Goal: Transaction & Acquisition: Purchase product/service

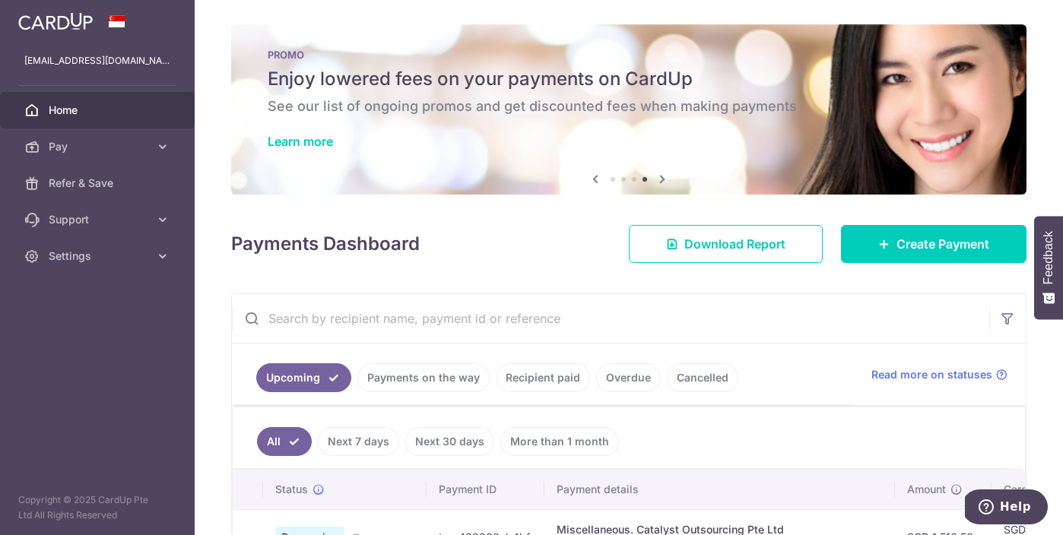
scroll to position [230, 0]
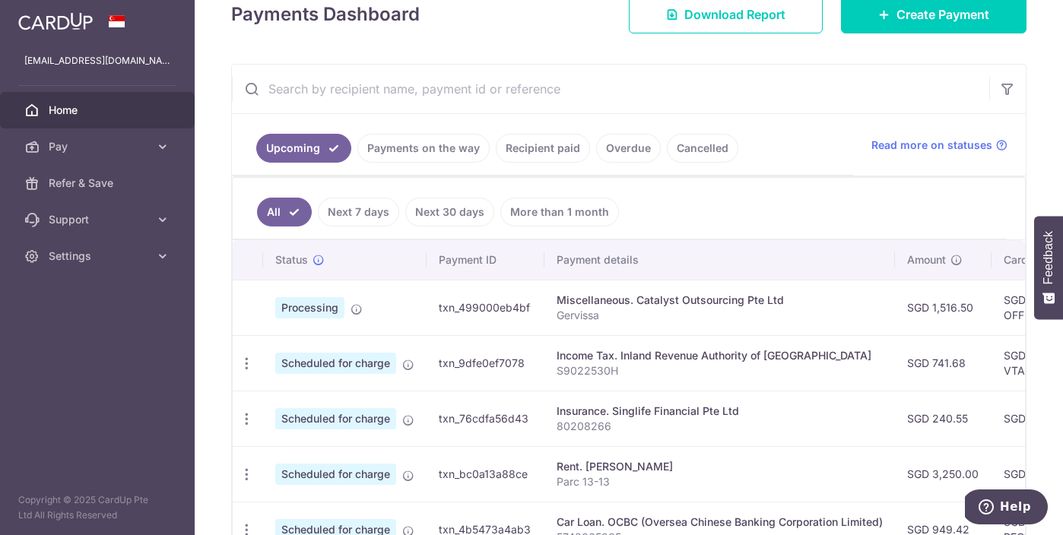
click at [116, 116] on span "Home" at bounding box center [99, 110] width 100 height 15
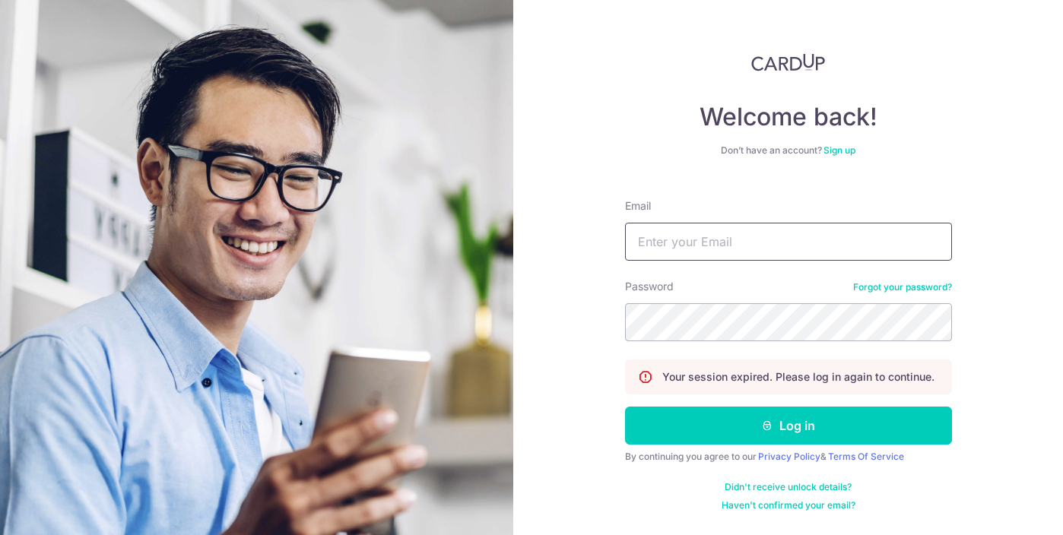
click at [662, 233] on input "Email" at bounding box center [788, 242] width 327 height 38
type input "[EMAIL_ADDRESS][DOMAIN_NAME]"
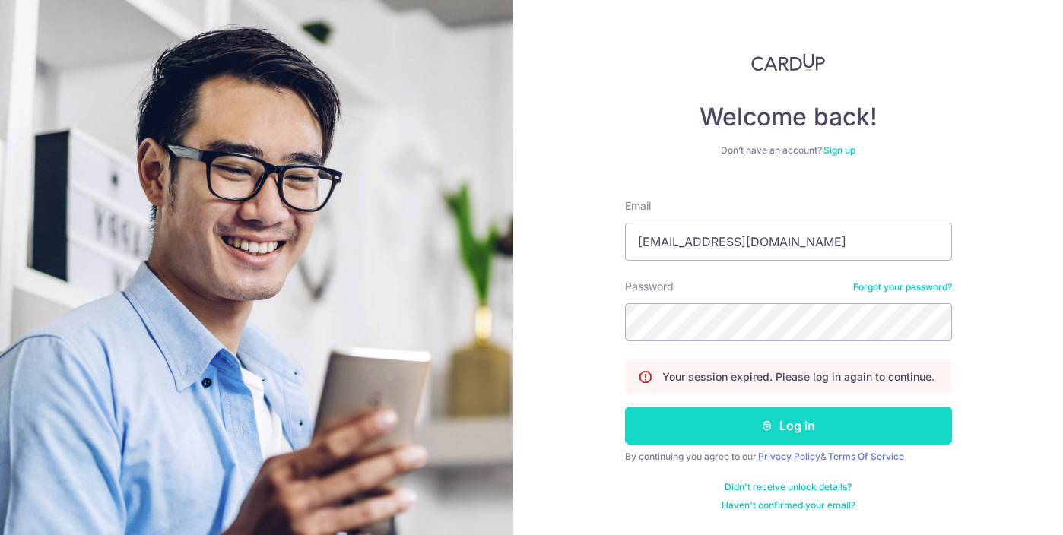
click at [719, 422] on button "Log in" at bounding box center [788, 426] width 327 height 38
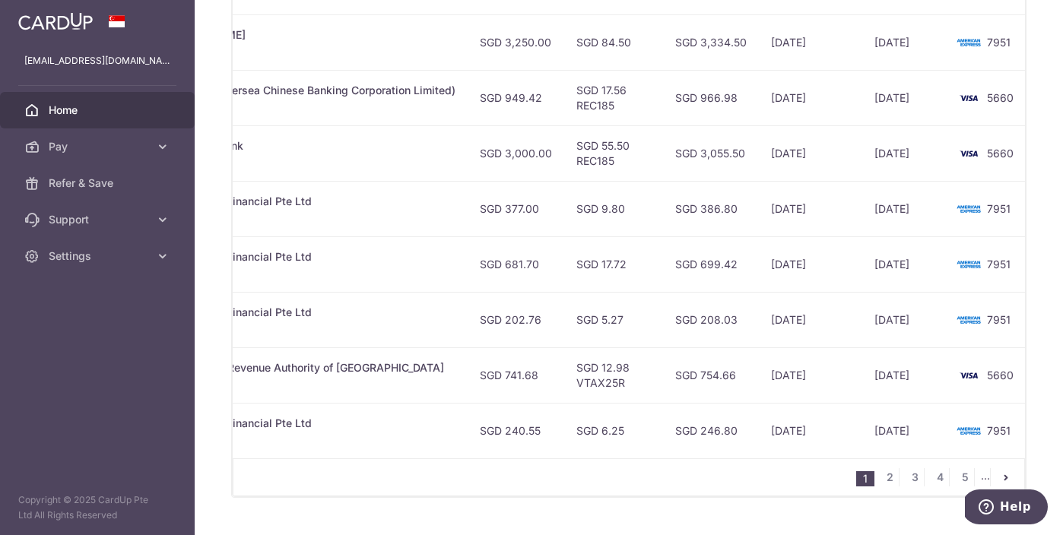
scroll to position [0, 459]
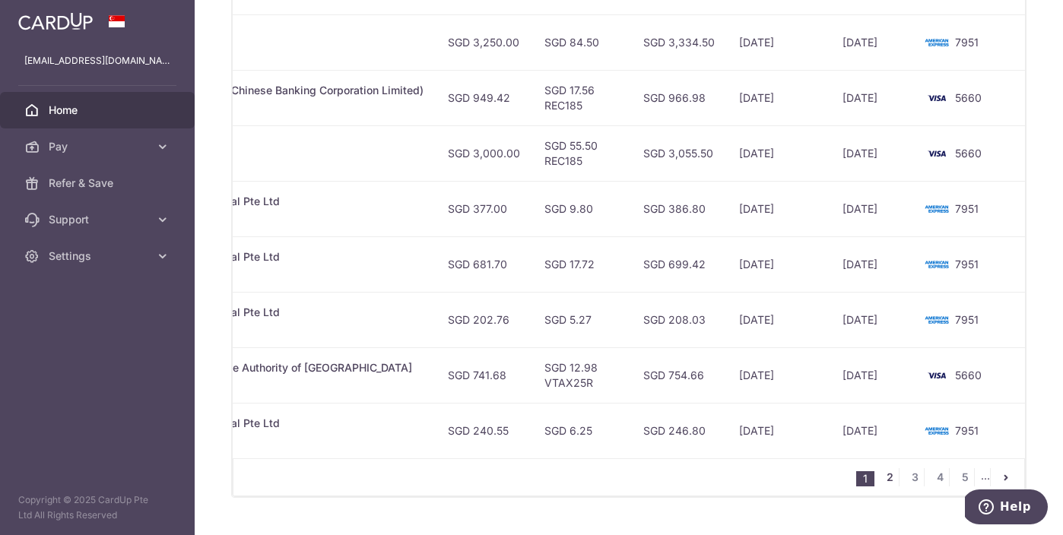
click at [889, 475] on link "2" at bounding box center [889, 477] width 18 height 18
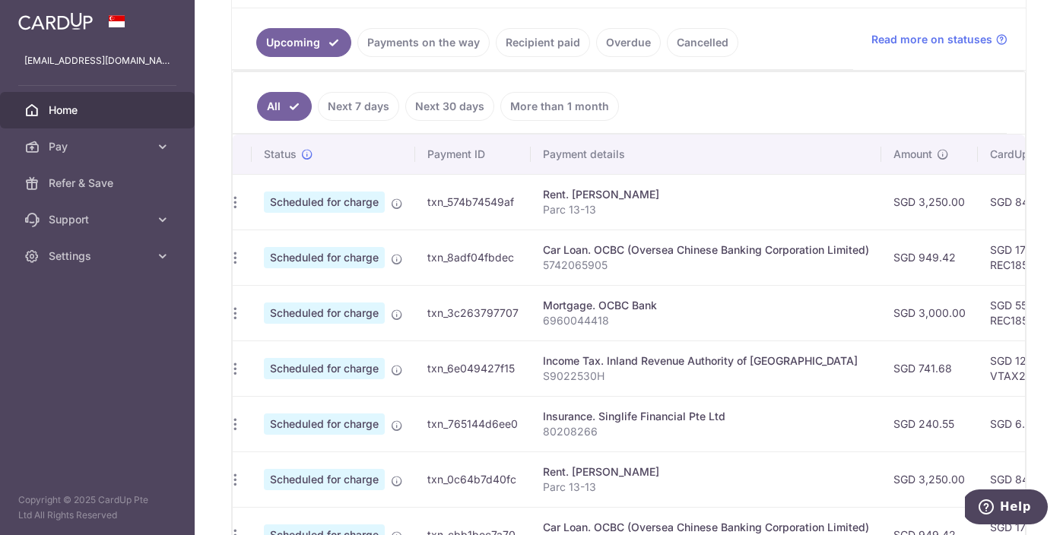
scroll to position [0, 0]
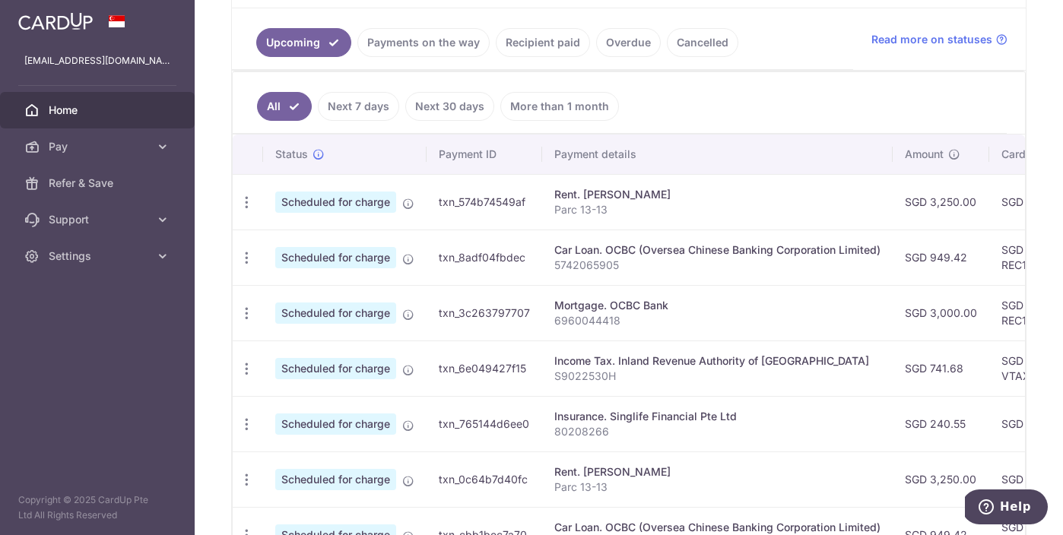
click at [298, 49] on link "Upcoming" at bounding box center [303, 42] width 95 height 29
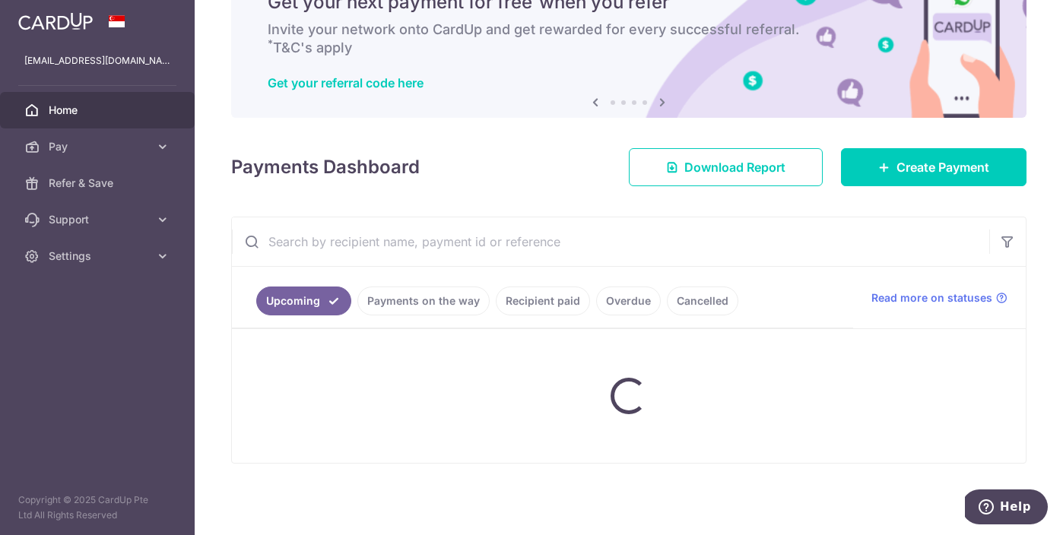
scroll to position [335, 0]
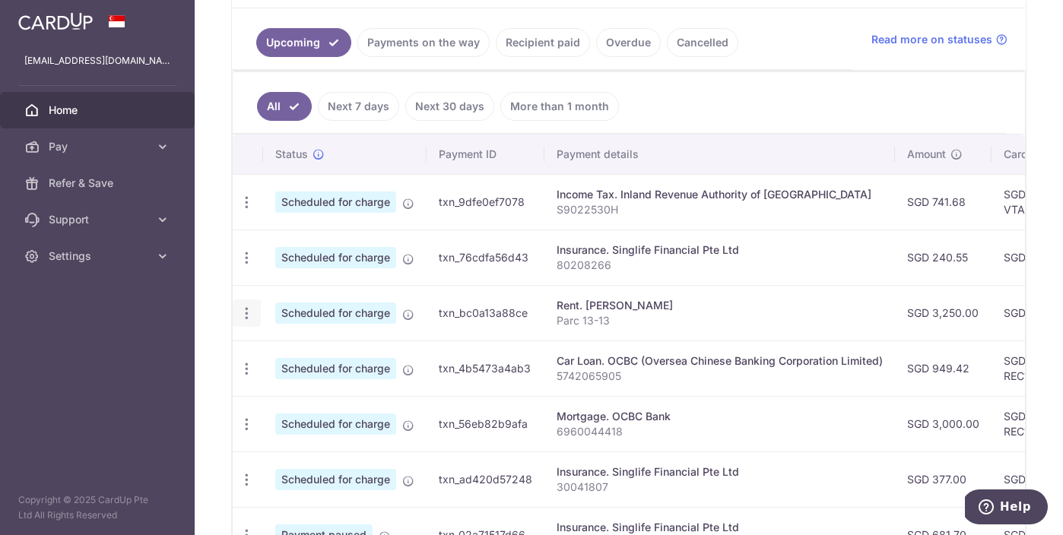
click at [246, 317] on icon "button" at bounding box center [247, 314] width 16 height 16
click at [287, 389] on span "Cancel payment" at bounding box center [328, 392] width 102 height 18
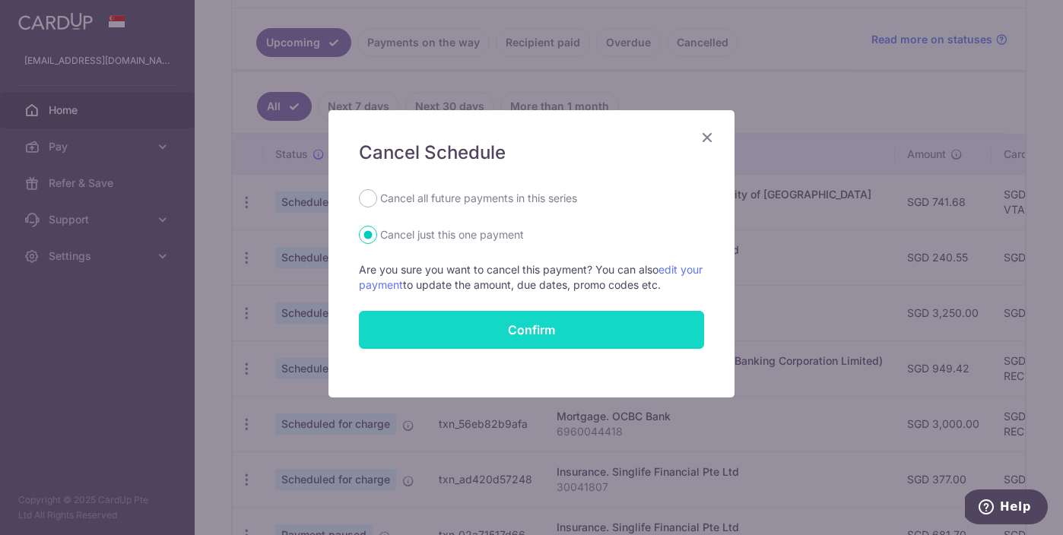
click at [421, 325] on button "Confirm" at bounding box center [531, 330] width 345 height 38
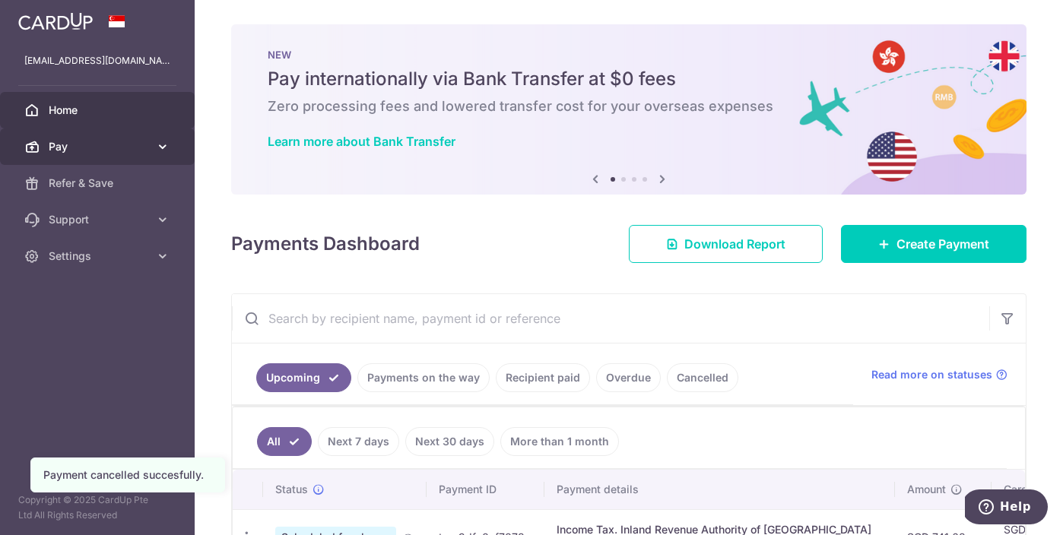
click at [113, 146] on span "Pay" at bounding box center [99, 146] width 100 height 15
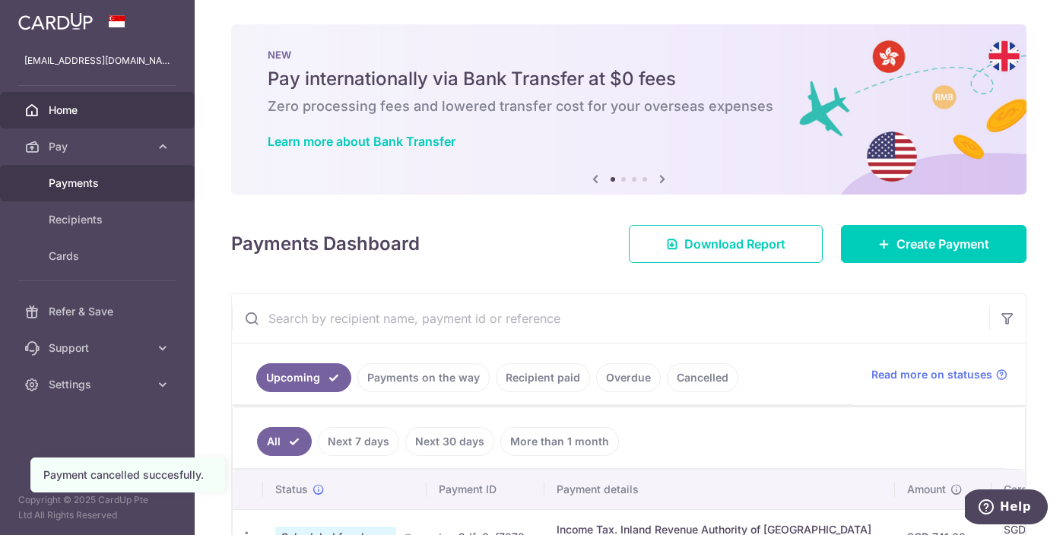
click at [89, 191] on link "Payments" at bounding box center [97, 183] width 195 height 36
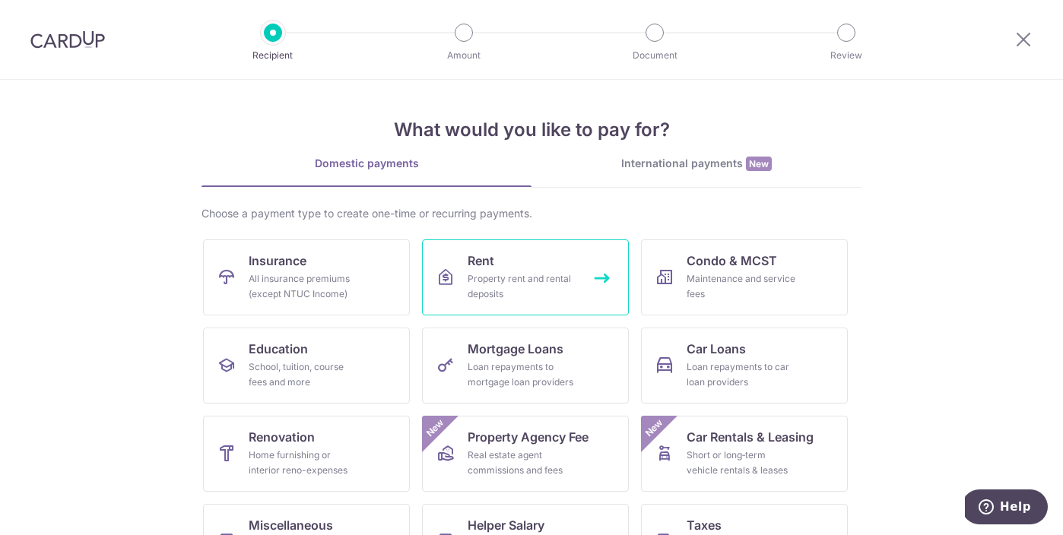
click at [492, 278] on div "Property rent and rental deposits" at bounding box center [522, 286] width 109 height 30
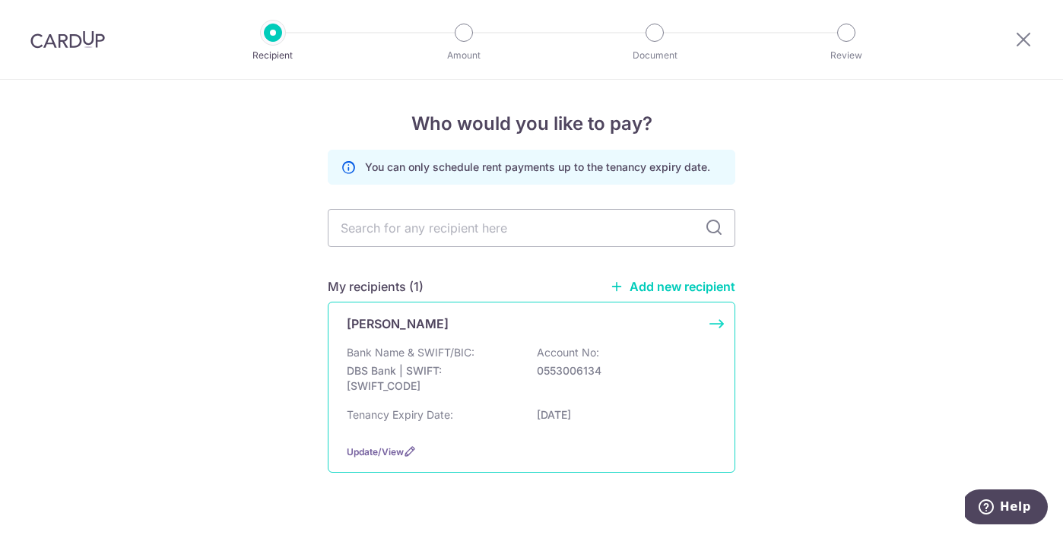
click at [481, 352] on div "Bank Name & SWIFT/BIC: DBS Bank | SWIFT: DBSSSGSGXXX Account No: 0553006134" at bounding box center [532, 373] width 370 height 56
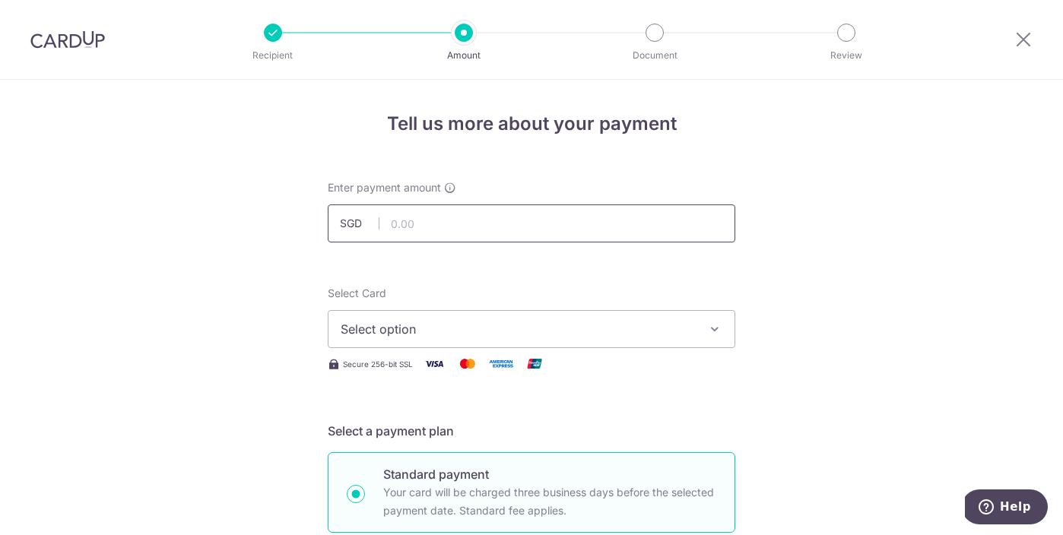
click at [497, 230] on input "text" at bounding box center [532, 224] width 408 height 38
type input "3,250.00"
click at [451, 326] on span "Select option" at bounding box center [518, 329] width 354 height 18
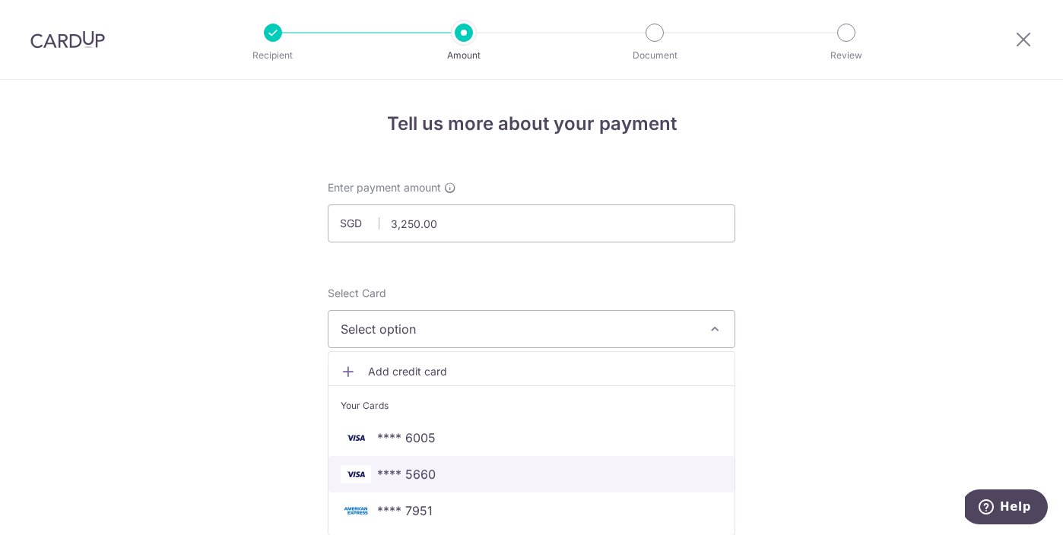
click at [433, 479] on span "**** 5660" at bounding box center [406, 474] width 59 height 18
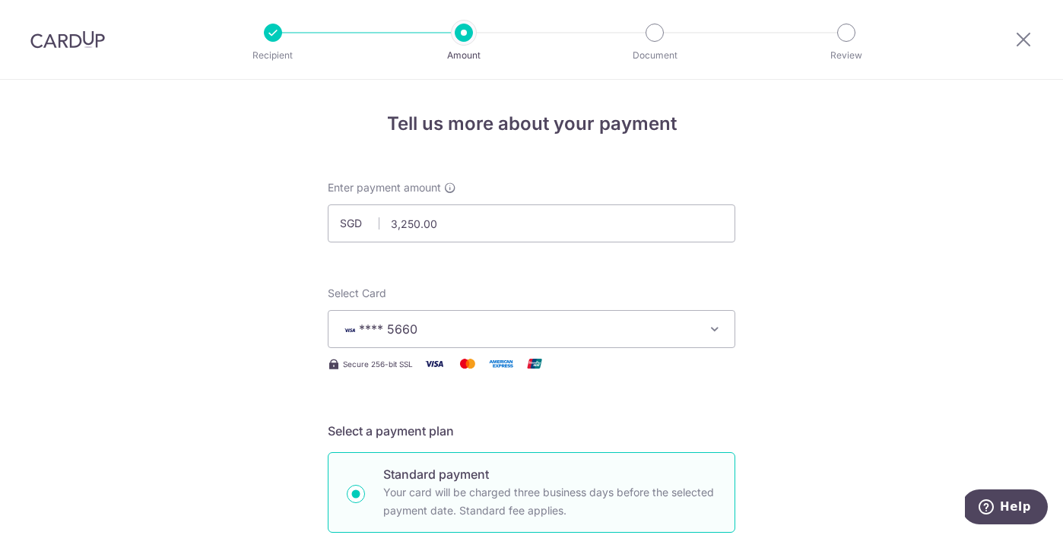
click at [398, 332] on span "**** 5660" at bounding box center [388, 329] width 59 height 15
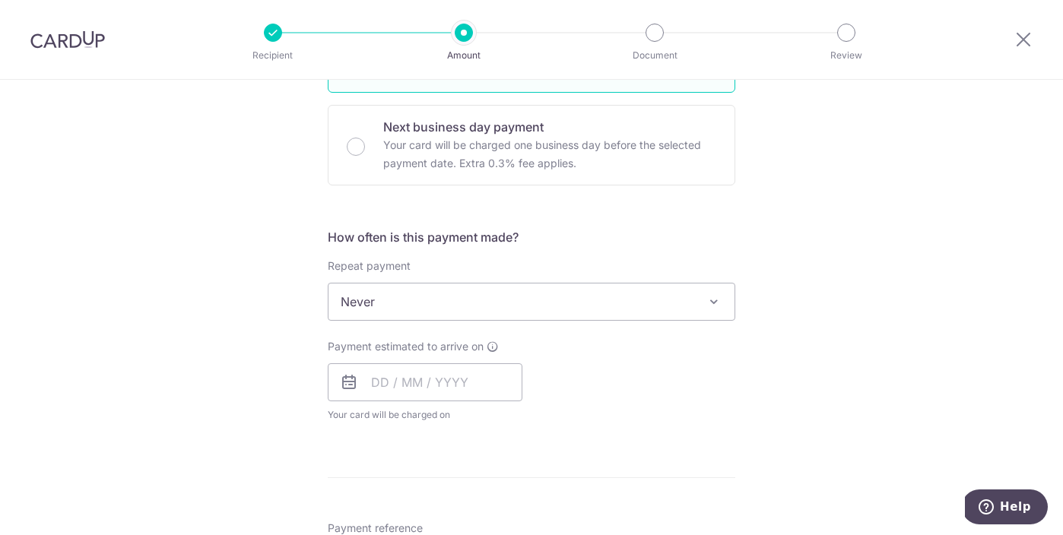
scroll to position [467, 0]
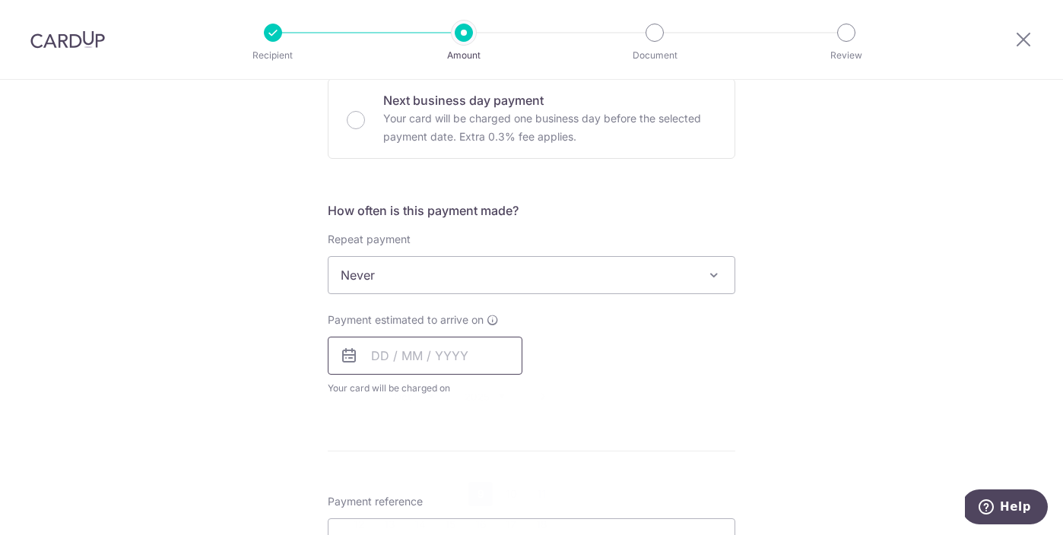
click at [380, 348] on input "text" at bounding box center [425, 356] width 195 height 38
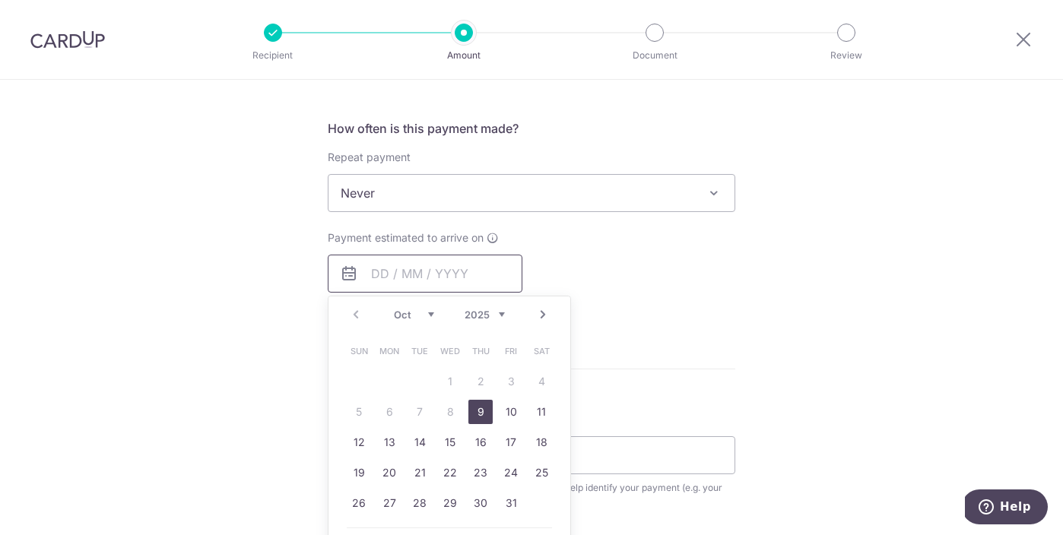
scroll to position [570, 0]
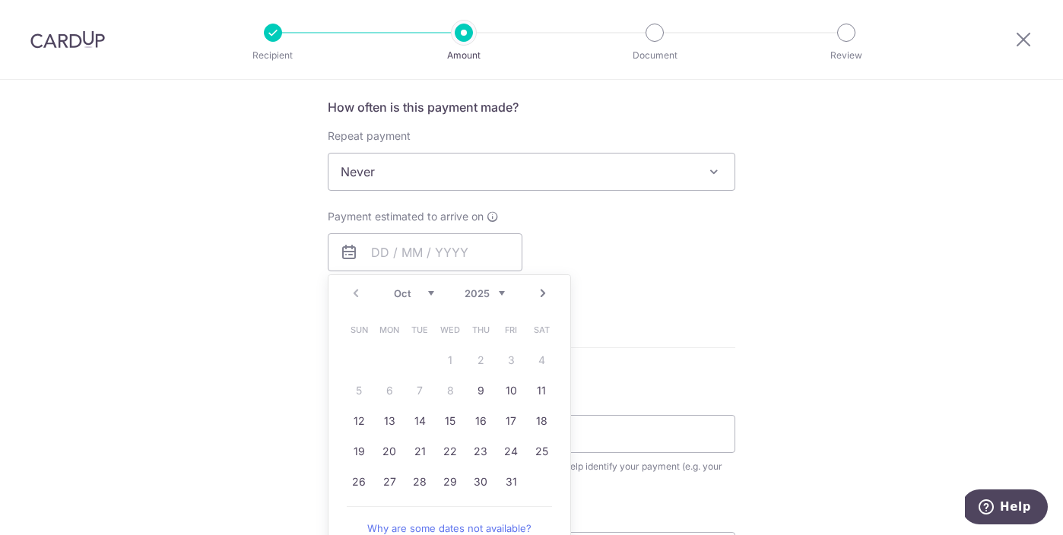
click at [662, 367] on form "Enter payment amount SGD 3,250.00 3250.00 Select Card **** 5660 Add credit card…" at bounding box center [532, 212] width 408 height 1204
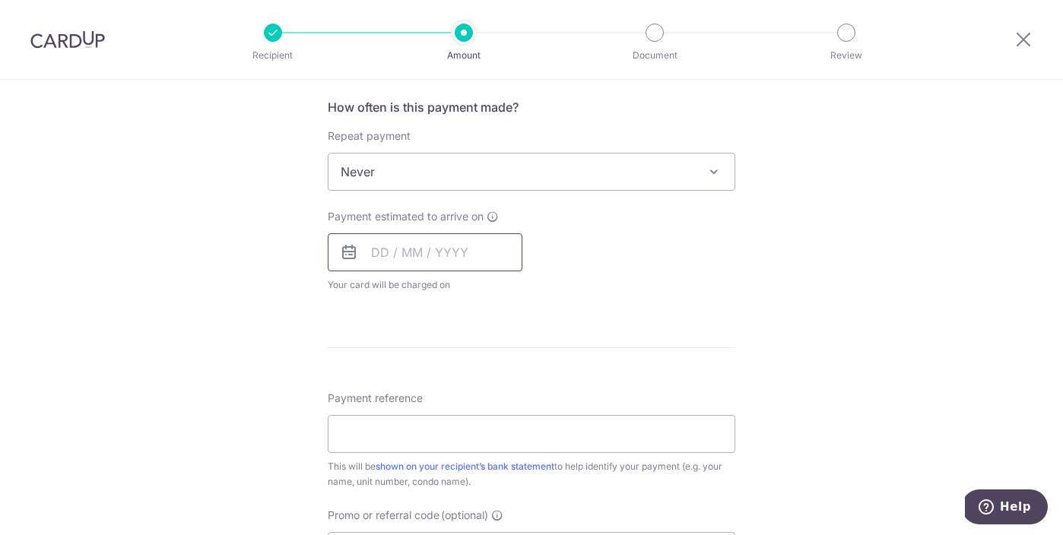
click at [490, 241] on input "text" at bounding box center [425, 252] width 195 height 38
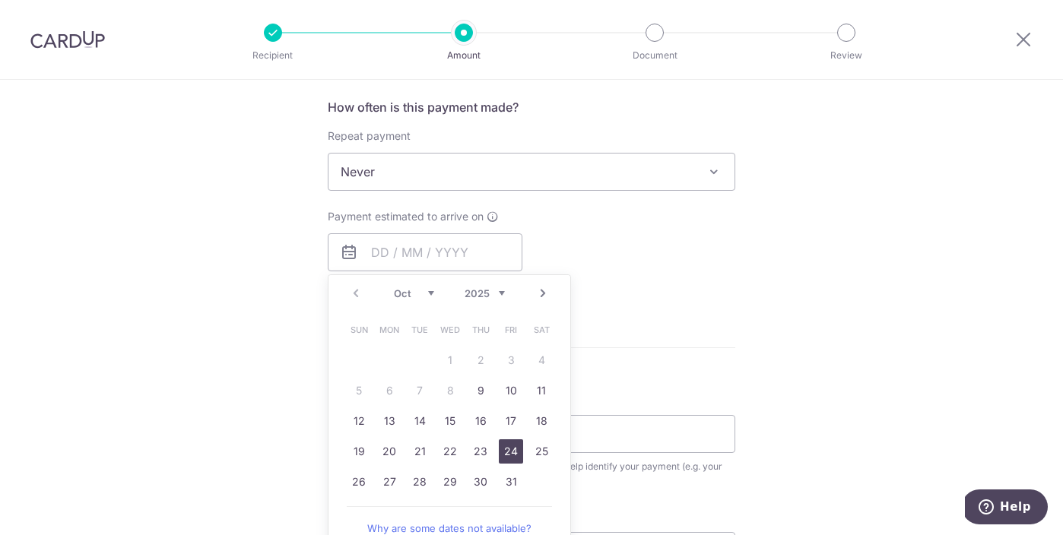
click at [516, 454] on link "24" at bounding box center [511, 451] width 24 height 24
type input "[DATE]"
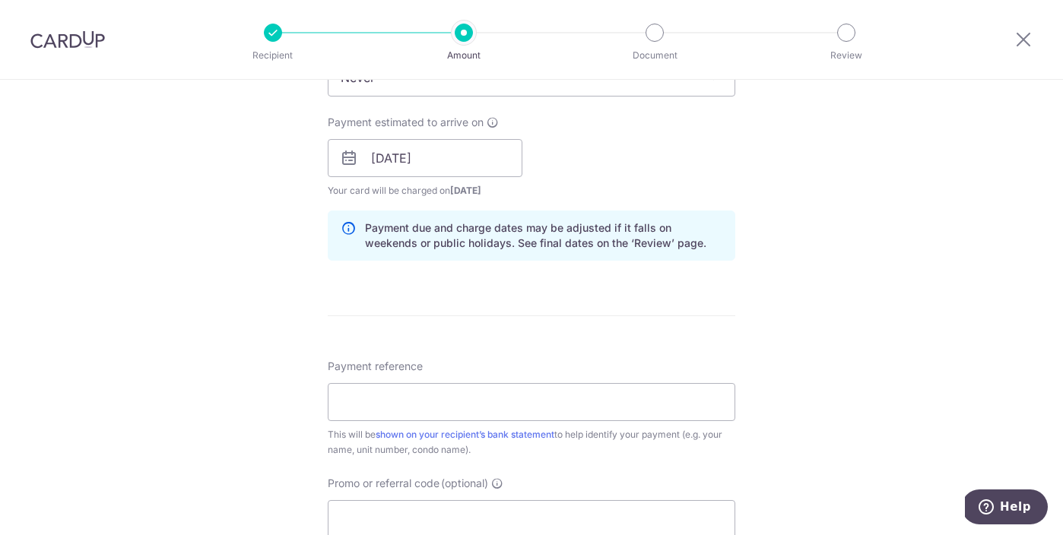
scroll to position [683, 0]
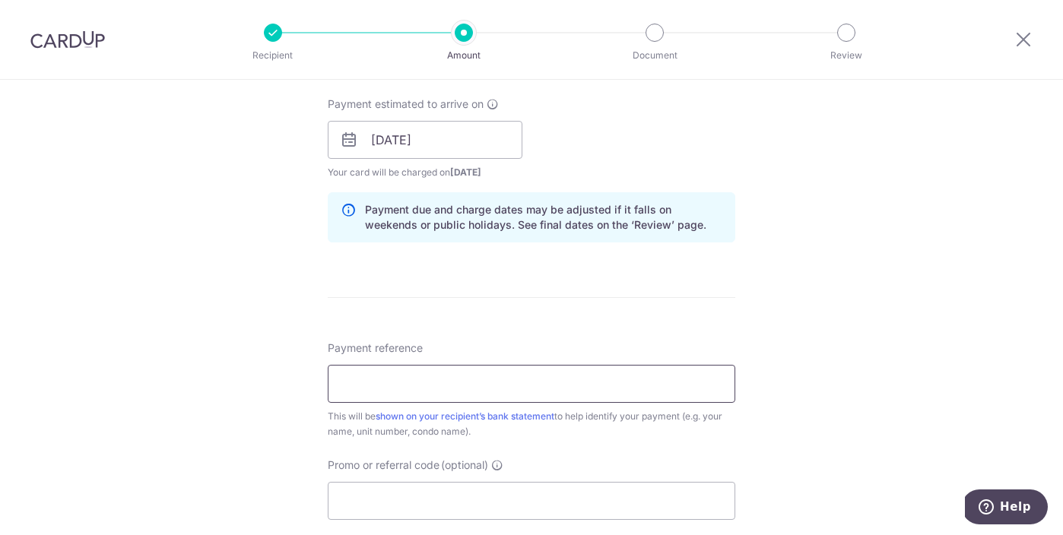
click at [562, 389] on input "Payment reference" at bounding box center [532, 384] width 408 height 38
type input "Parc 13-13"
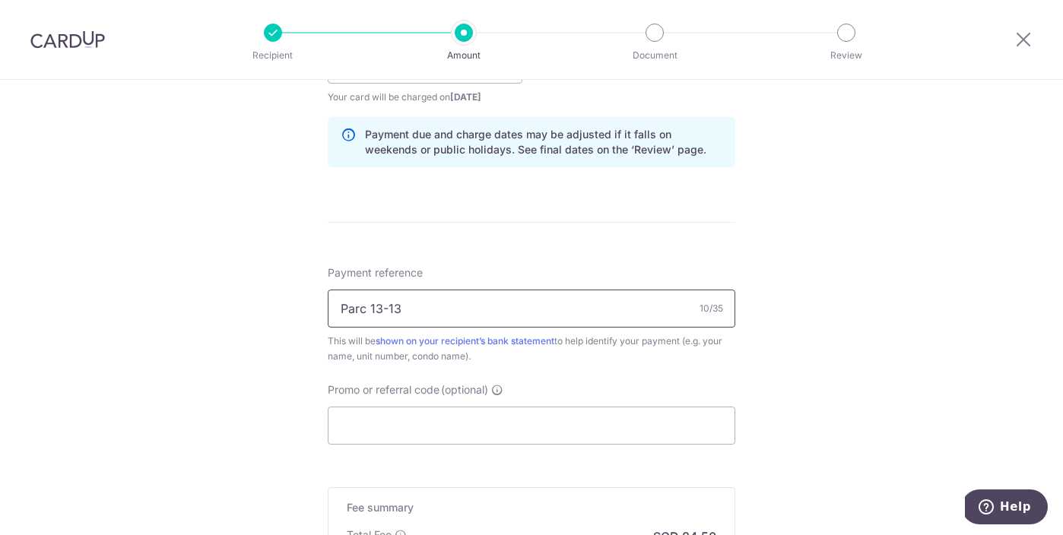
scroll to position [776, 0]
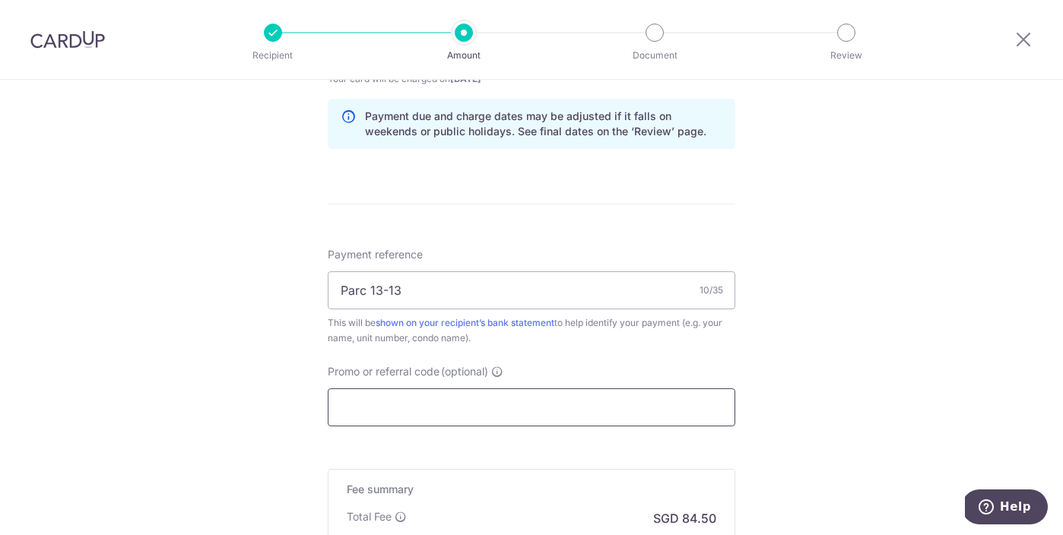
click at [456, 407] on input "Promo or referral code (optional)" at bounding box center [532, 408] width 408 height 38
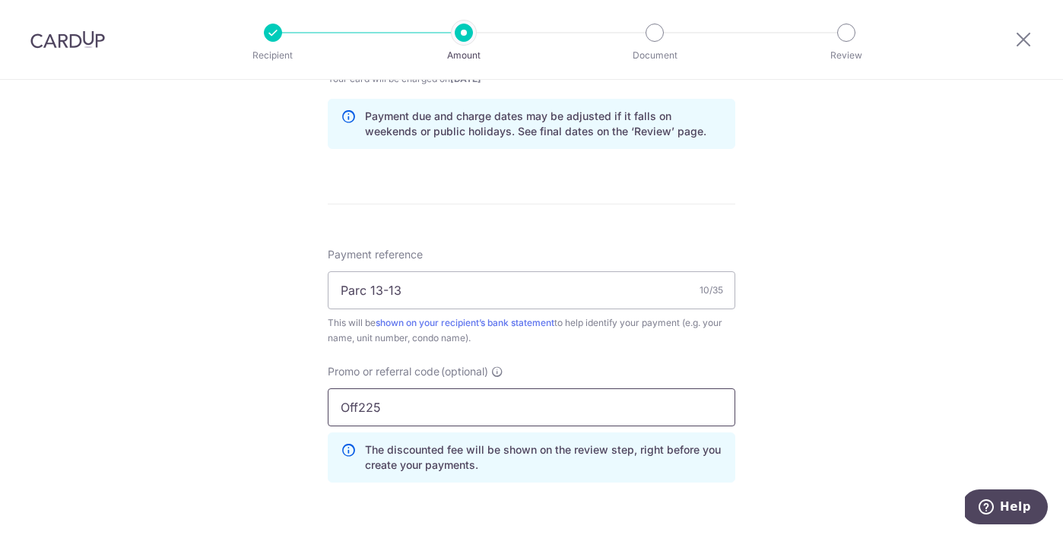
type input "Off225"
click at [301, 404] on div "Tell us more about your payment Enter payment amount SGD 3,250.00 3250.00 Selec…" at bounding box center [531, 57] width 1063 height 1506
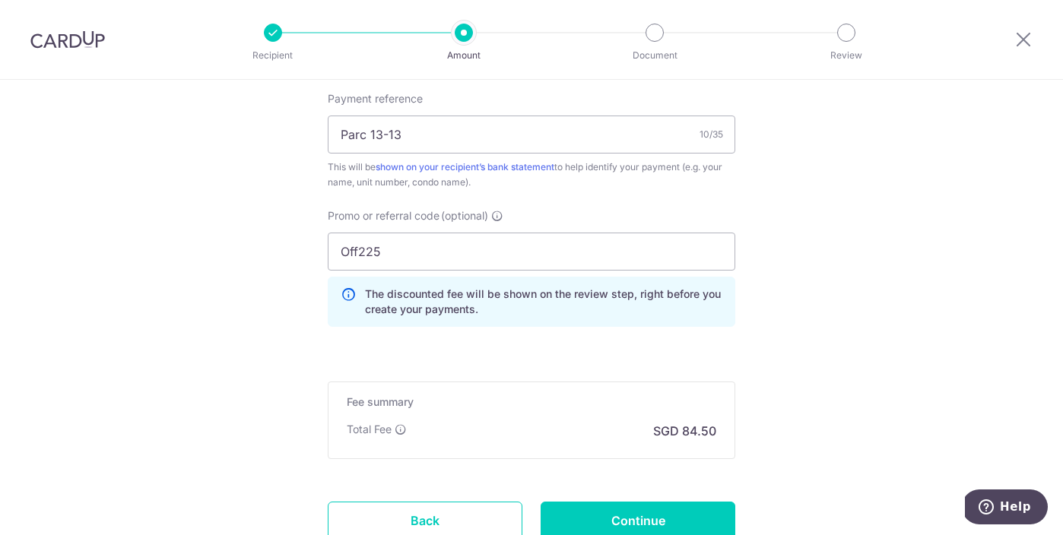
scroll to position [1029, 0]
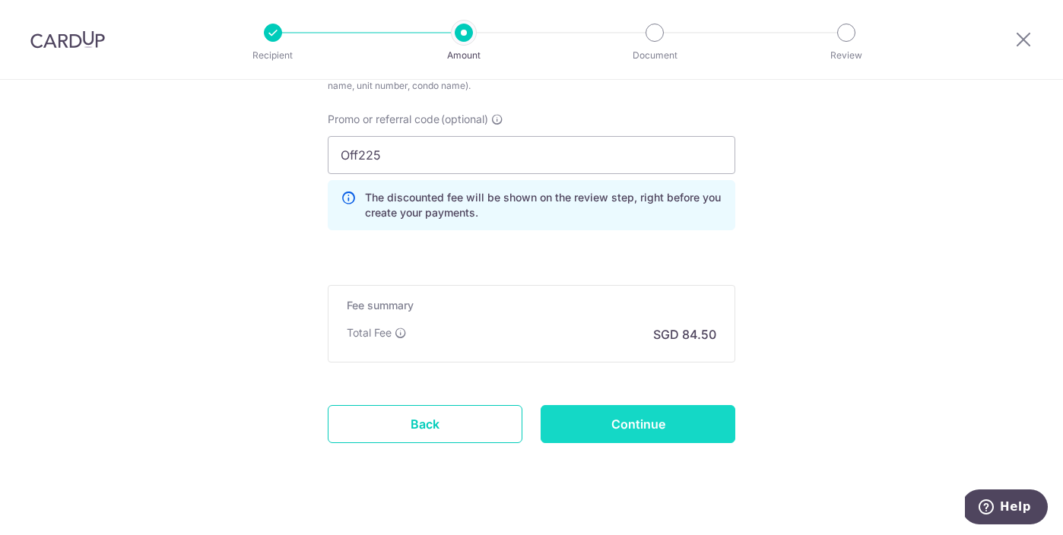
click at [578, 418] on input "Continue" at bounding box center [638, 424] width 195 height 38
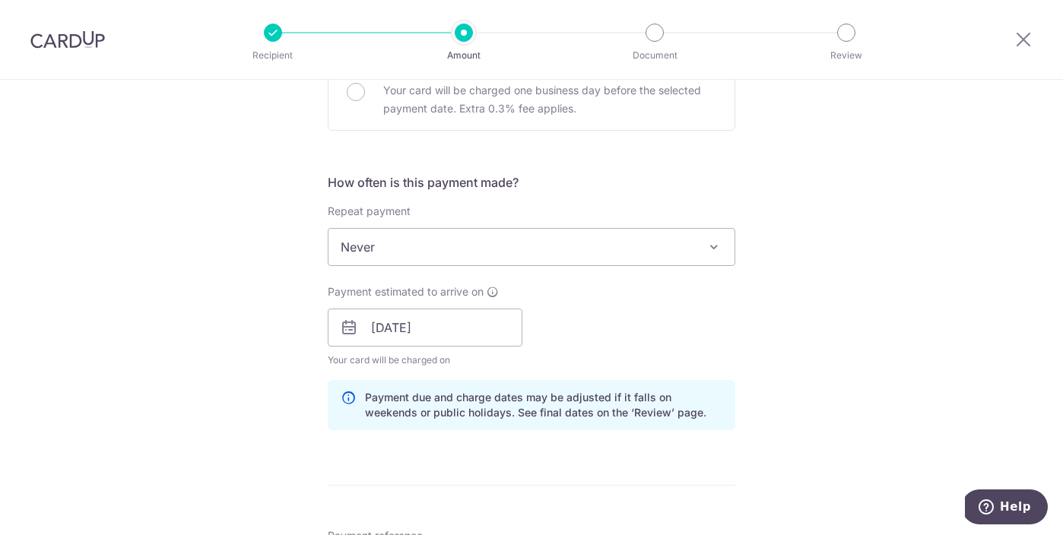
scroll to position [818, 0]
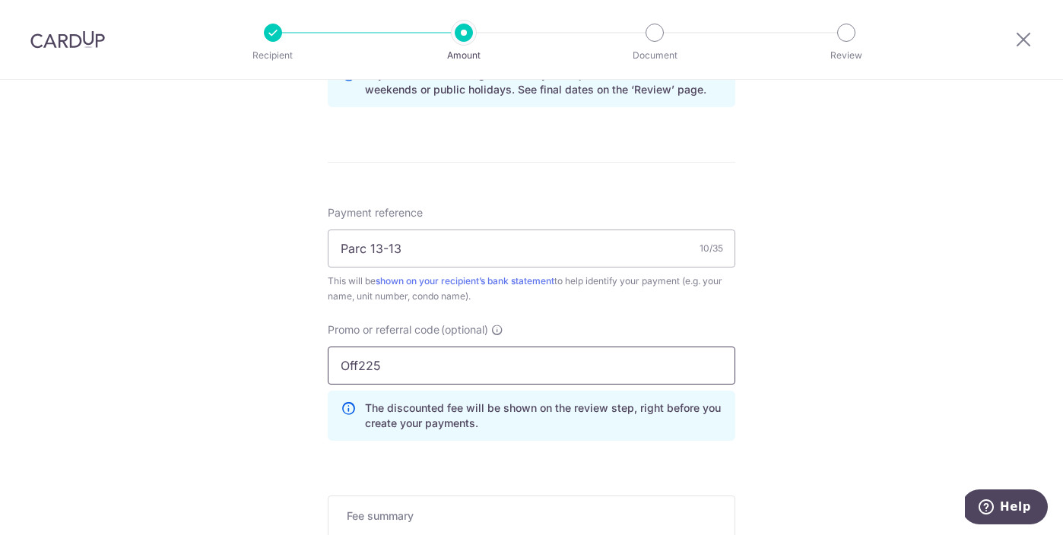
drag, startPoint x: 394, startPoint y: 366, endPoint x: 304, endPoint y: 366, distance: 89.7
click at [308, 366] on div "Tell us more about your payment Enter payment amount SGD 3,250.00 3250.00 Selec…" at bounding box center [531, 15] width 1063 height 1506
type input "OFF225"
click at [313, 474] on div "Tell us more about your payment Enter payment amount SGD 3,250.00 3250.00 Selec…" at bounding box center [531, 15] width 1063 height 1506
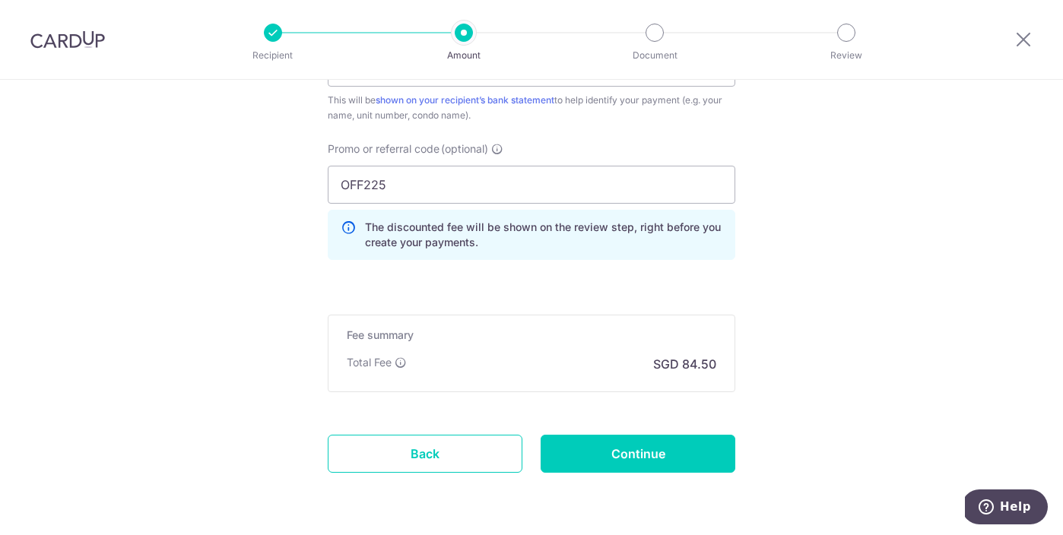
scroll to position [998, 0]
click at [599, 443] on input "Continue" at bounding box center [638, 455] width 195 height 38
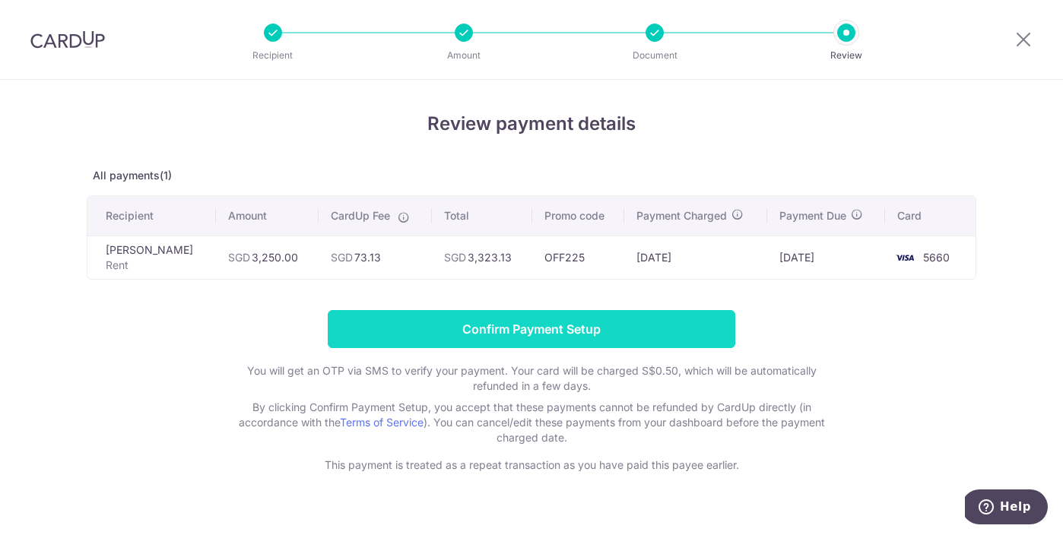
click at [573, 330] on input "Confirm Payment Setup" at bounding box center [532, 329] width 408 height 38
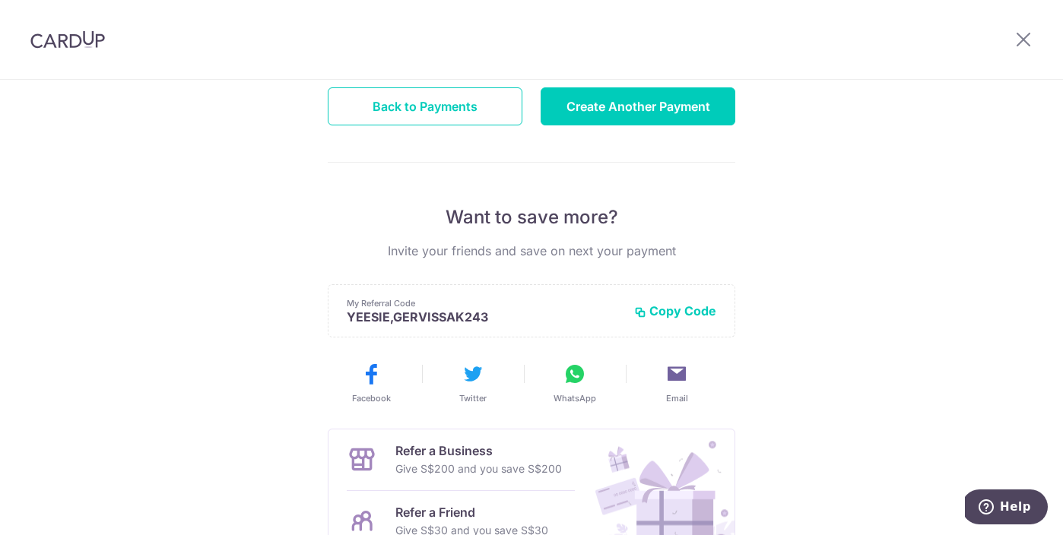
scroll to position [220, 0]
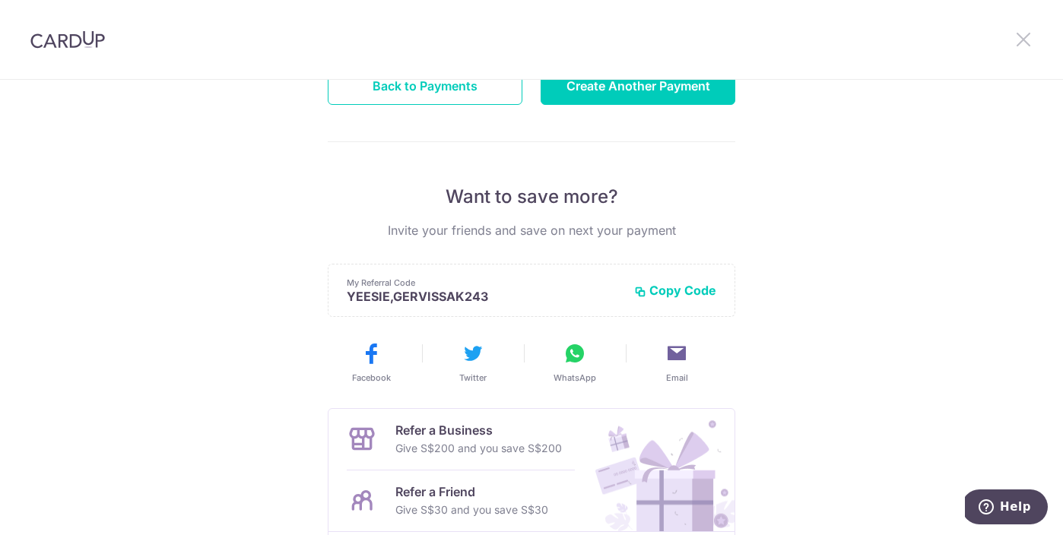
click at [1020, 38] on icon at bounding box center [1023, 39] width 18 height 19
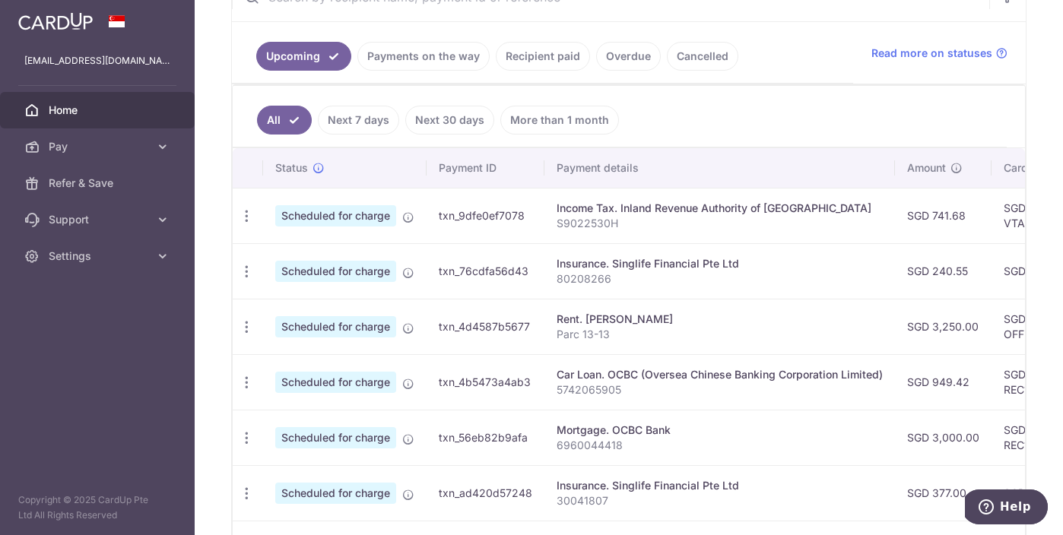
scroll to position [317, 0]
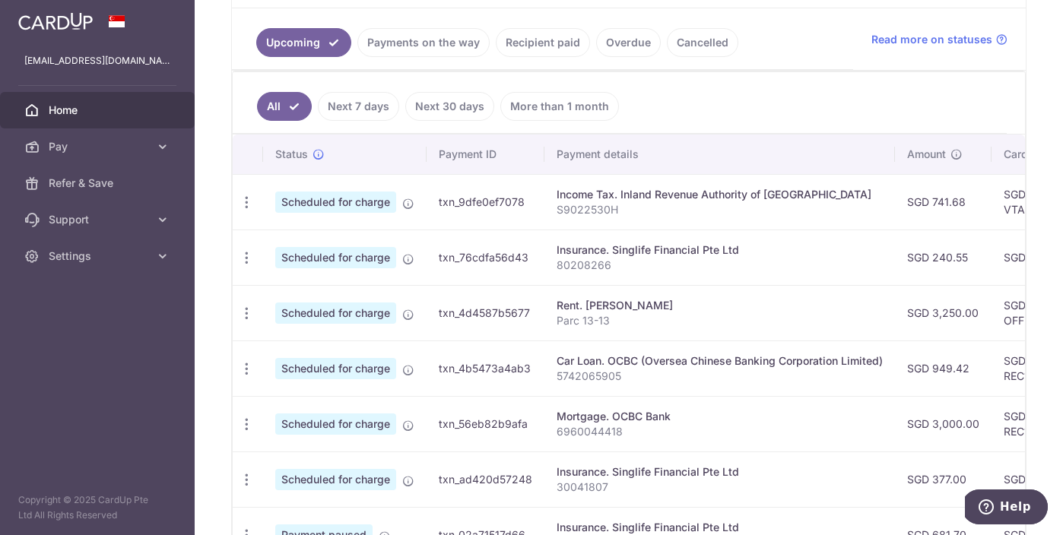
click at [520, 297] on td "txn_4d4587b5677" at bounding box center [486, 313] width 118 height 56
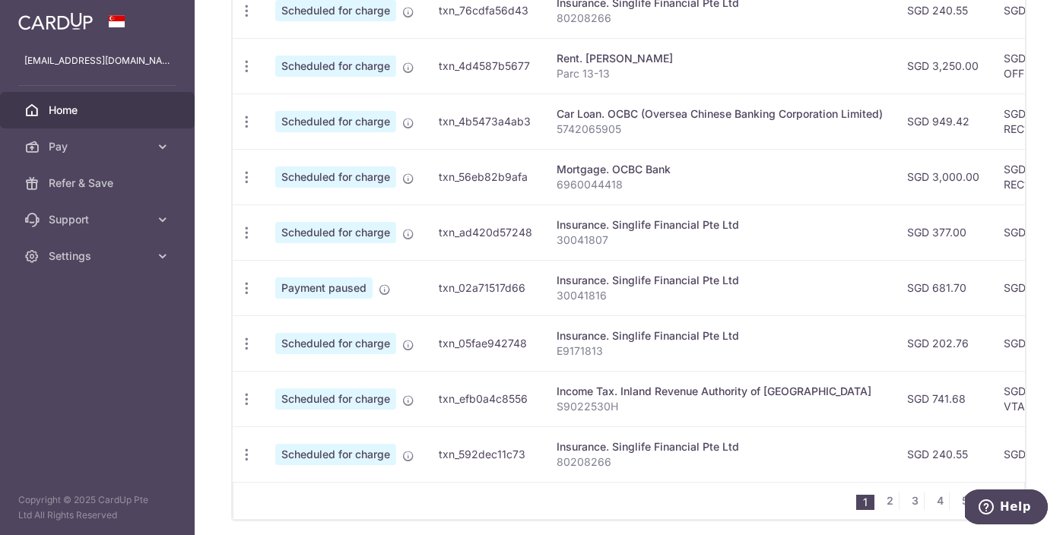
scroll to position [622, 0]
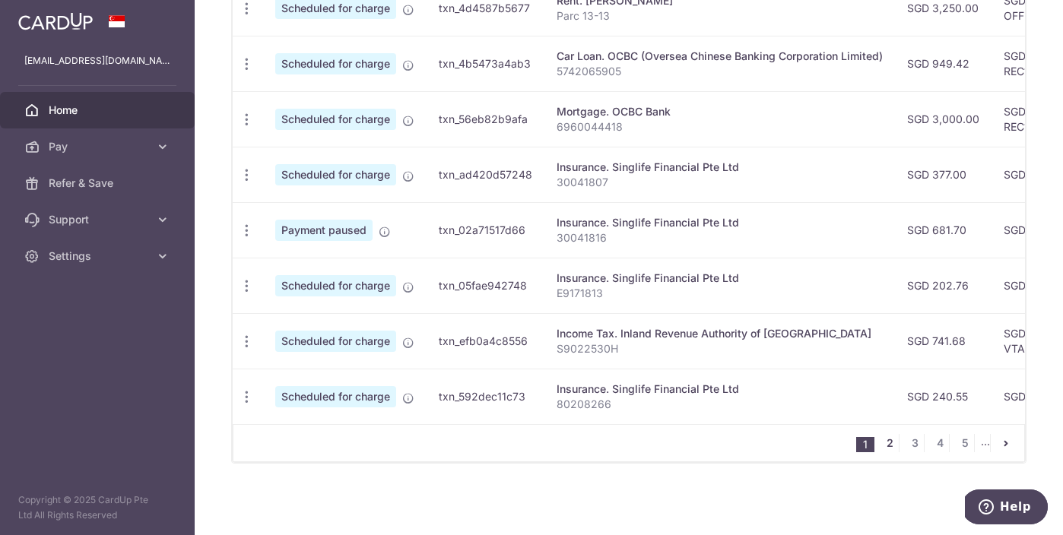
click at [891, 445] on link "2" at bounding box center [889, 443] width 18 height 18
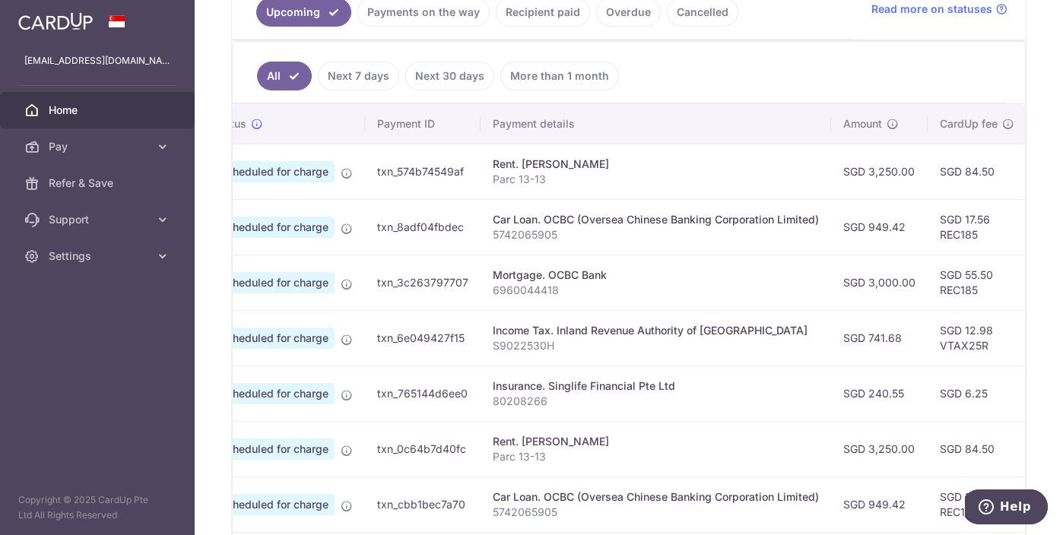
scroll to position [0, 0]
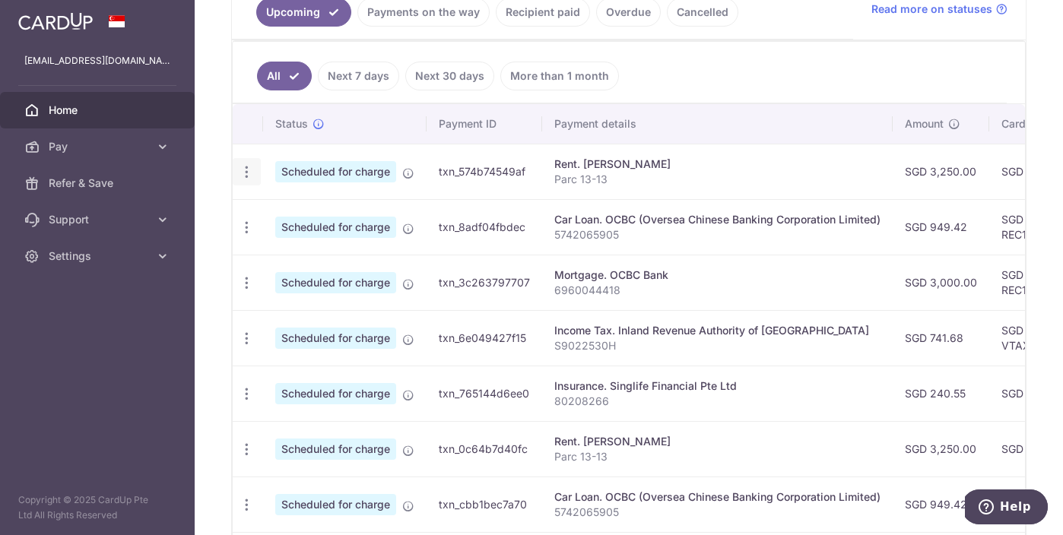
click at [240, 173] on icon "button" at bounding box center [247, 172] width 16 height 16
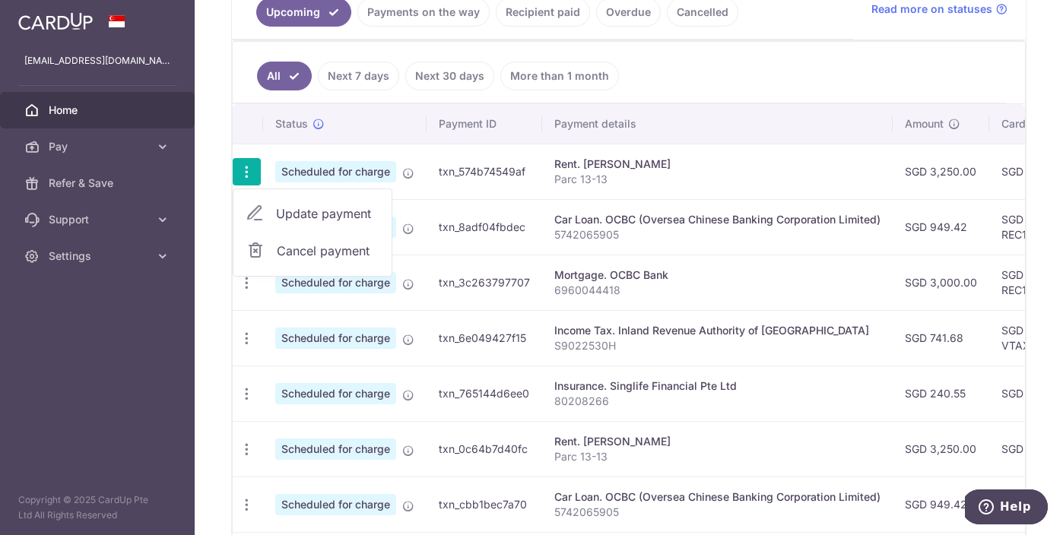
click at [288, 252] on span "Cancel payment" at bounding box center [328, 251] width 102 height 18
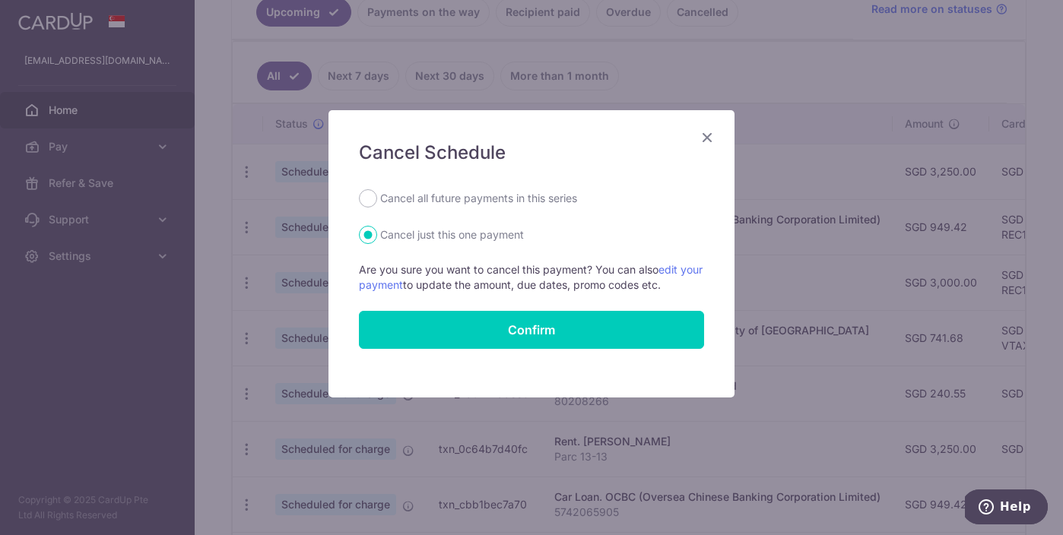
click at [470, 195] on label "Cancel all future payments in this series" at bounding box center [478, 198] width 197 height 18
click at [377, 195] on input "Cancel all future payments in this series" at bounding box center [368, 198] width 18 height 18
radio input "true"
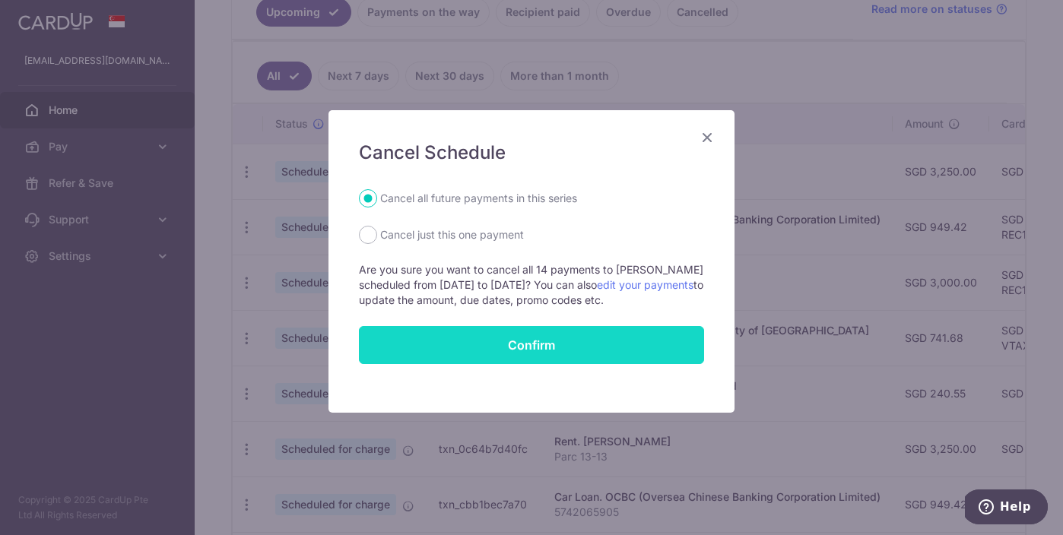
click at [474, 345] on button "Confirm" at bounding box center [531, 345] width 345 height 38
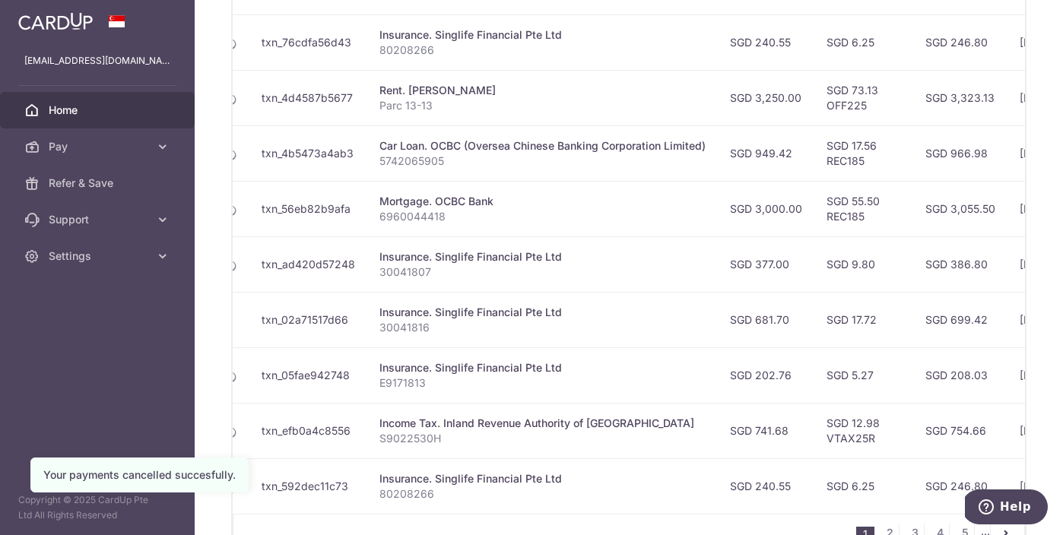
scroll to position [0, 269]
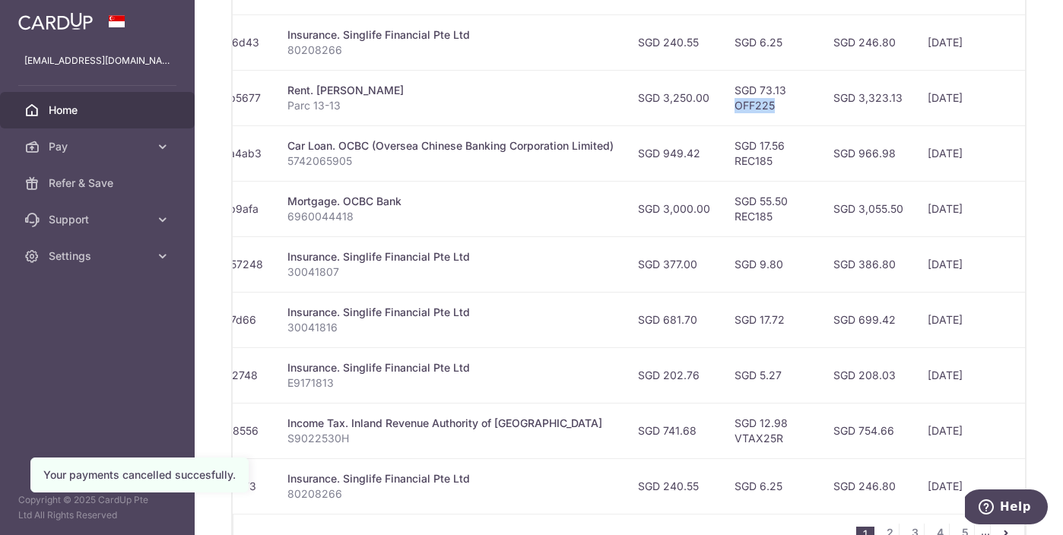
drag, startPoint x: 773, startPoint y: 106, endPoint x: 735, endPoint y: 105, distance: 38.8
click at [735, 105] on td "SGD 73.13 OFF225" at bounding box center [771, 98] width 99 height 56
copy td "OFF225"
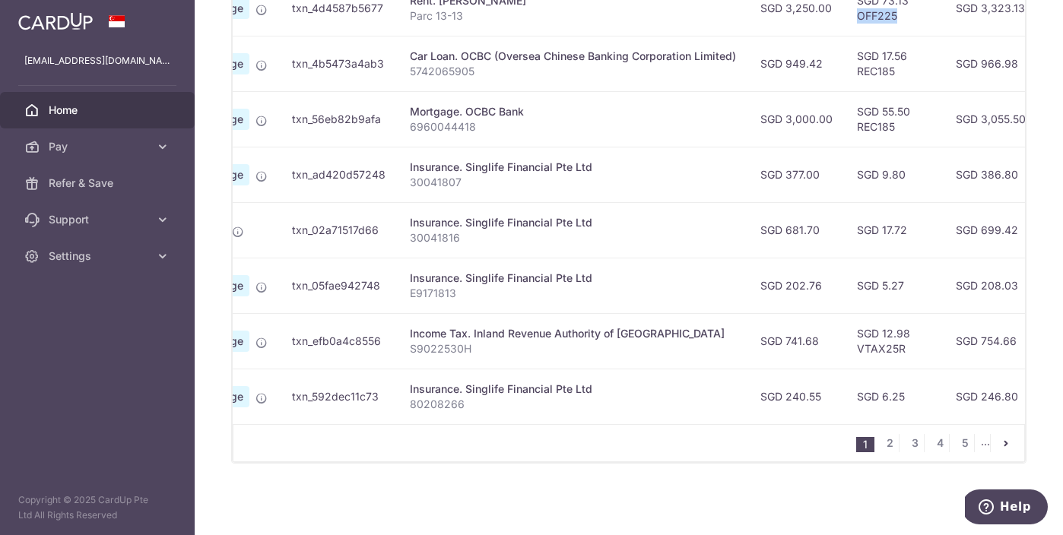
scroll to position [0, 97]
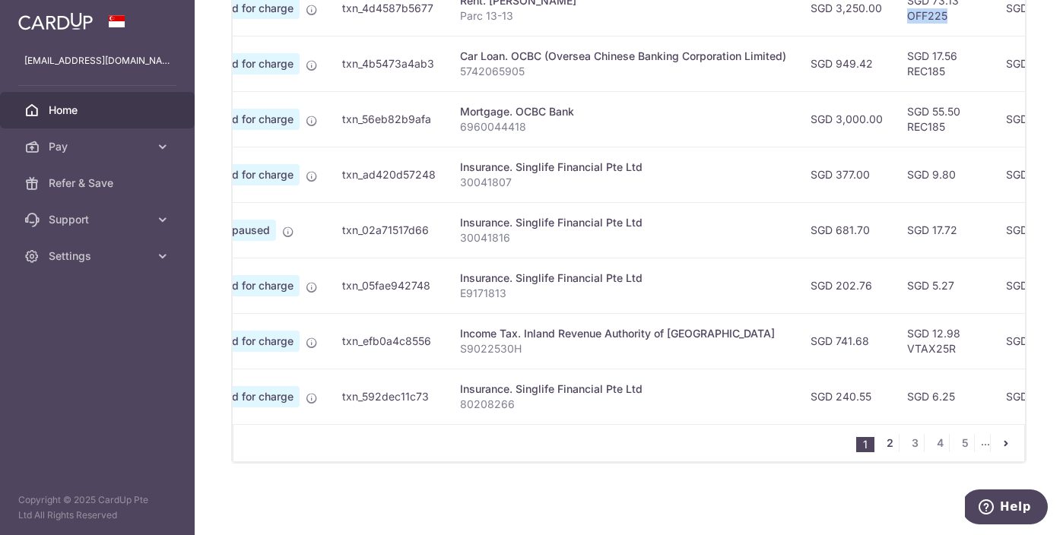
click at [890, 441] on link "2" at bounding box center [889, 443] width 18 height 18
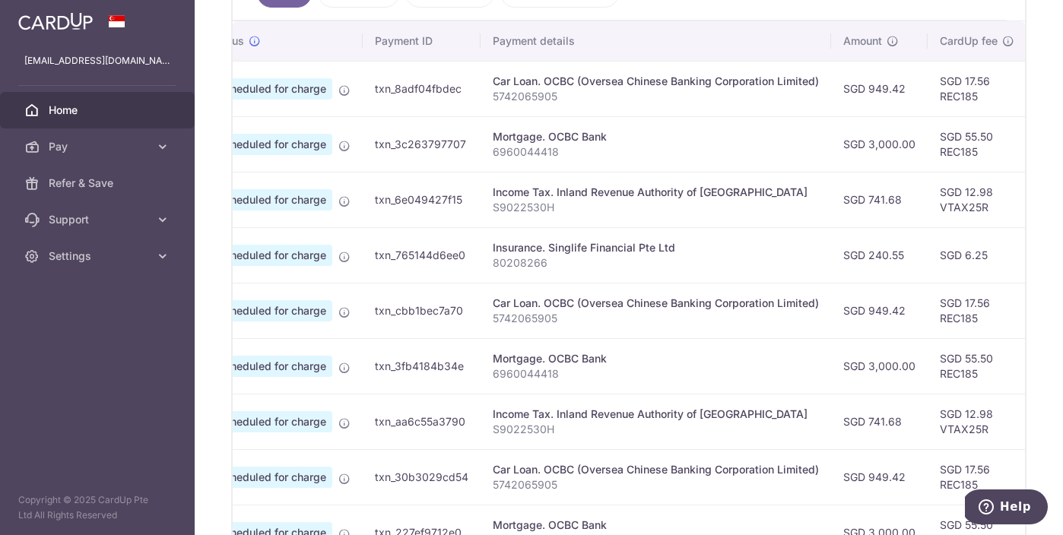
scroll to position [0, 0]
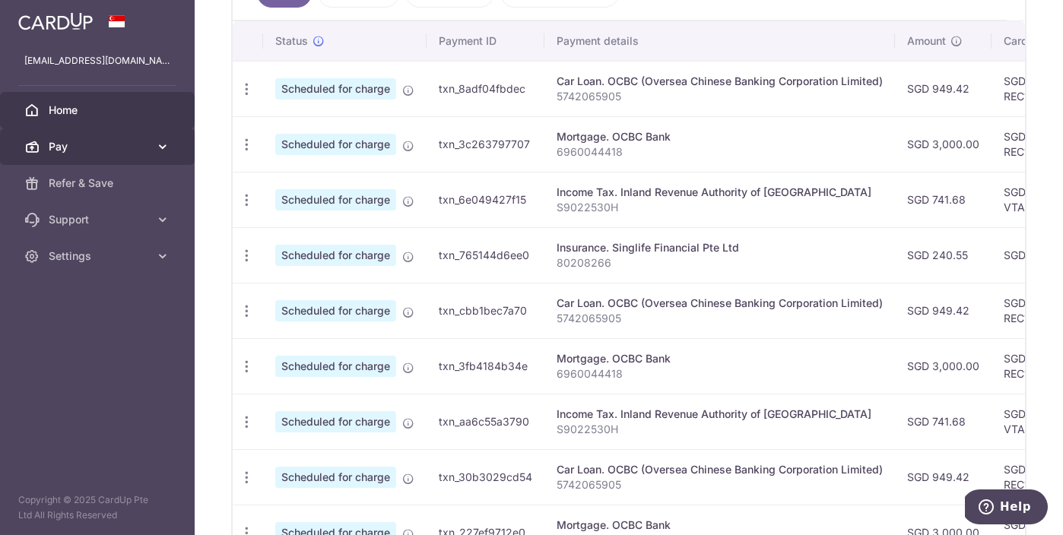
click at [148, 144] on span "Pay" at bounding box center [99, 146] width 100 height 15
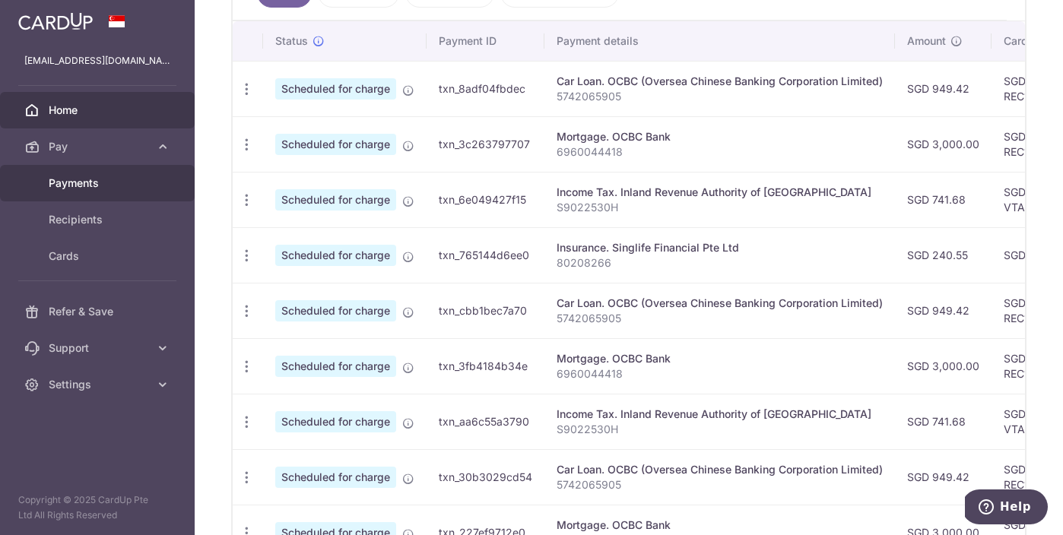
click at [97, 192] on link "Payments" at bounding box center [97, 183] width 195 height 36
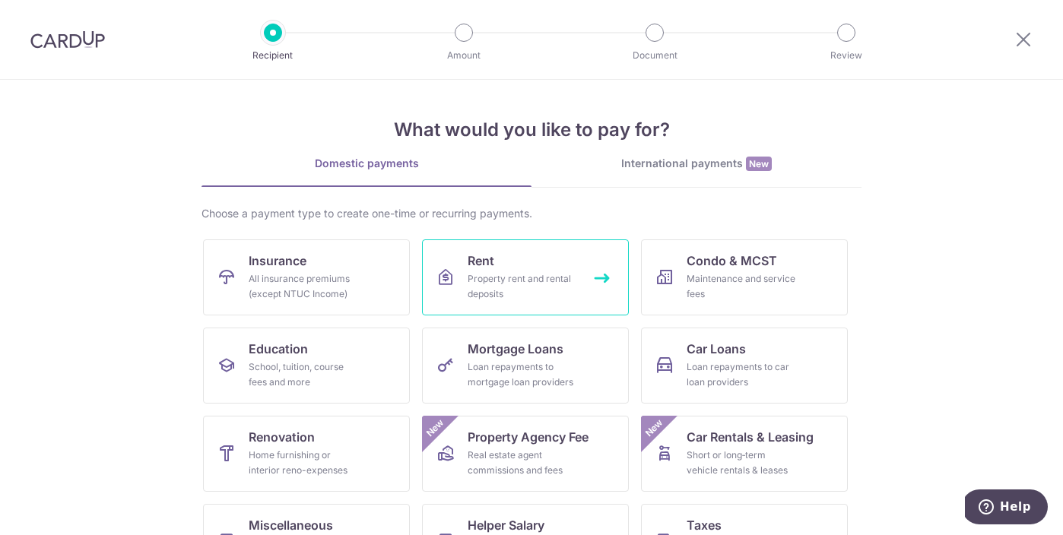
click at [474, 276] on div "Property rent and rental deposits" at bounding box center [522, 286] width 109 height 30
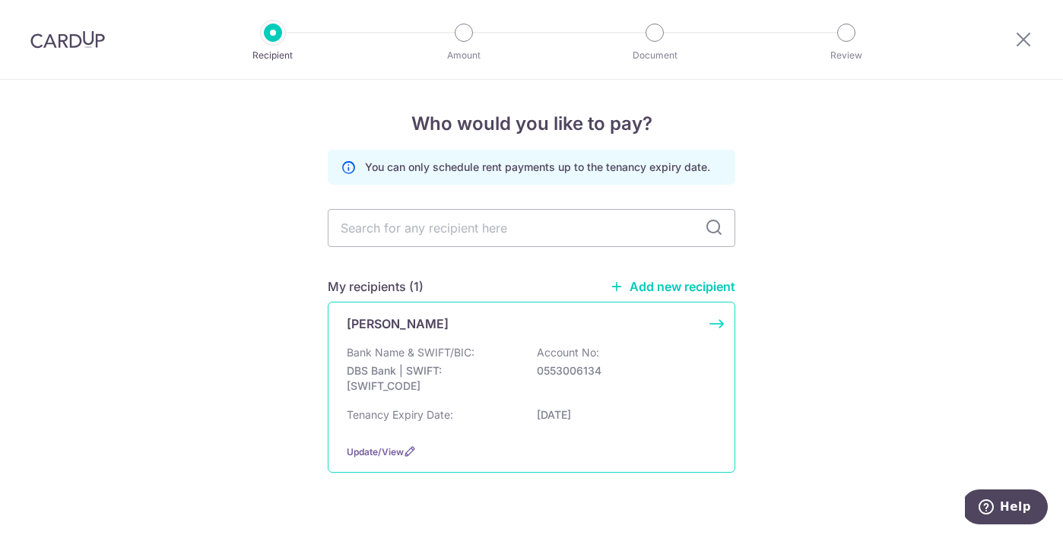
click at [426, 364] on p "DBS Bank | SWIFT: [SWIFT_CODE]" at bounding box center [432, 378] width 170 height 30
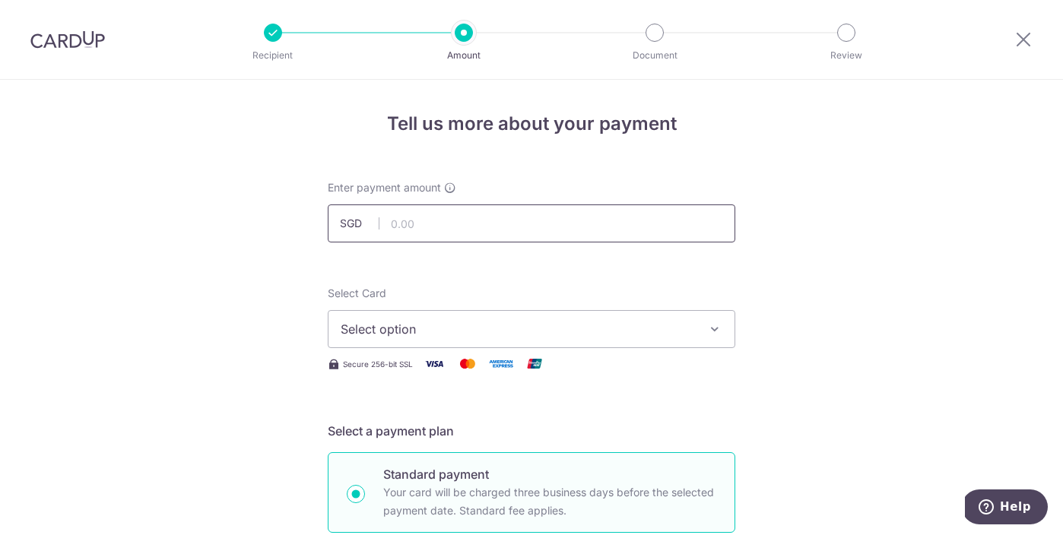
click at [478, 225] on input "text" at bounding box center [532, 224] width 408 height 38
type input "3,250.00"
click at [439, 335] on span "Select option" at bounding box center [518, 329] width 354 height 18
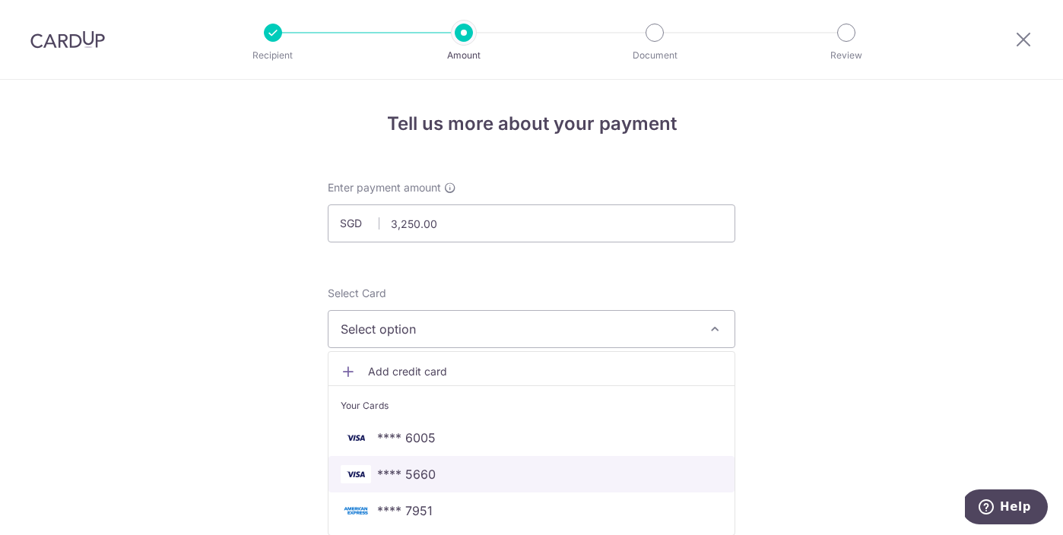
click at [413, 474] on span "**** 5660" at bounding box center [406, 474] width 59 height 18
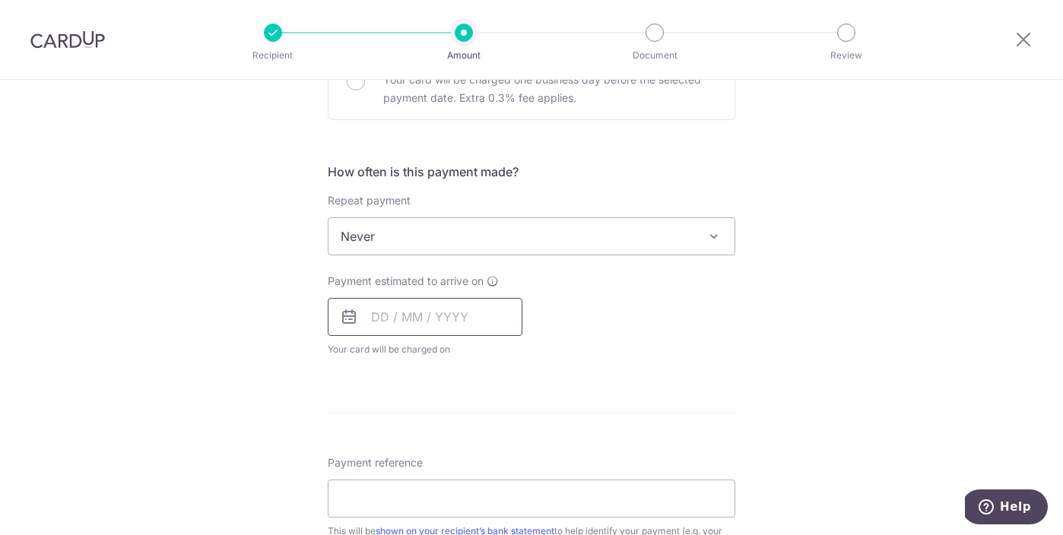
scroll to position [516, 0]
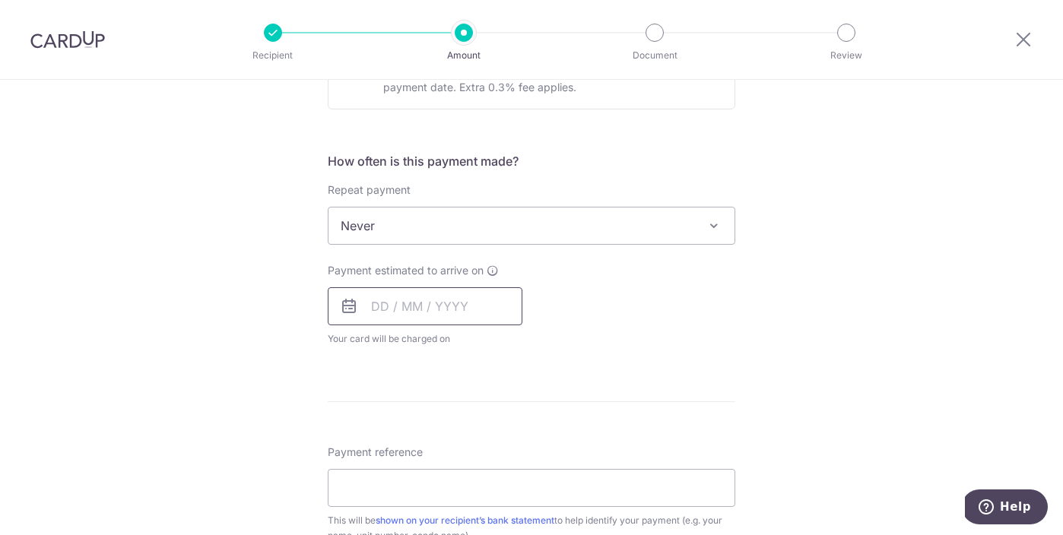
click at [388, 309] on input "text" at bounding box center [425, 306] width 195 height 38
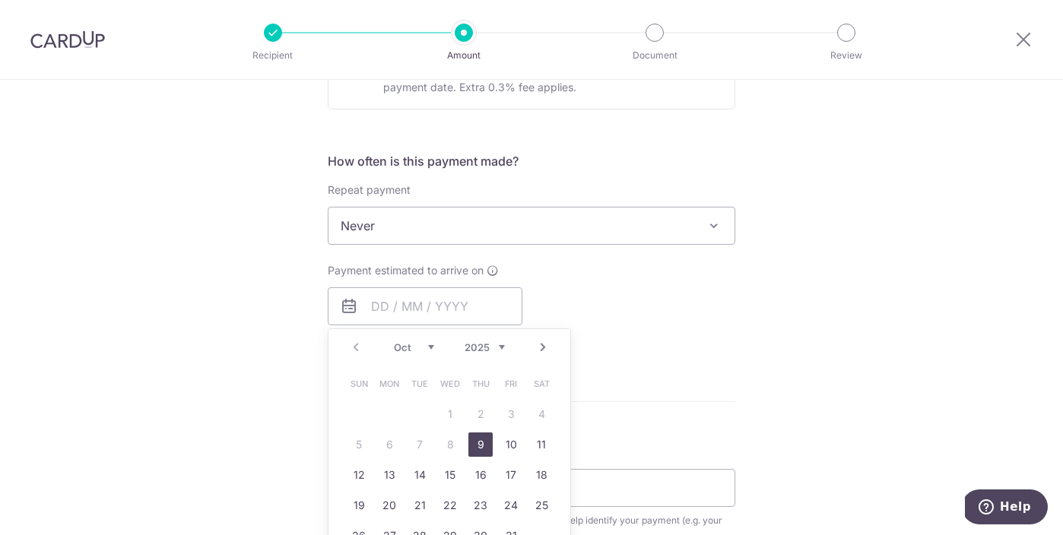
click at [578, 293] on div "Payment estimated to arrive on Prev Next Oct Nov Dec 2025 2026 2027 2028 2029 2…" at bounding box center [532, 305] width 426 height 84
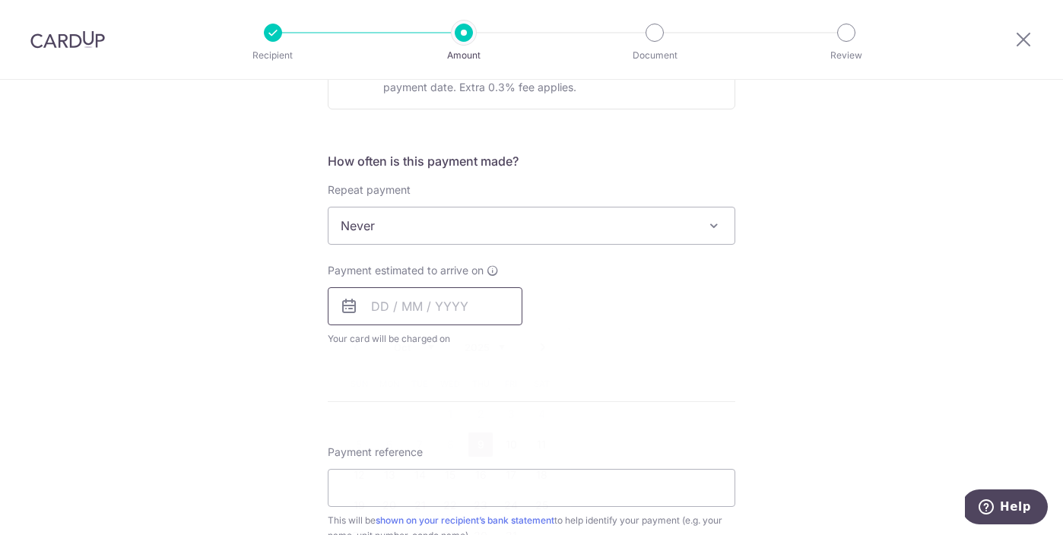
click at [465, 306] on input "text" at bounding box center [425, 306] width 195 height 38
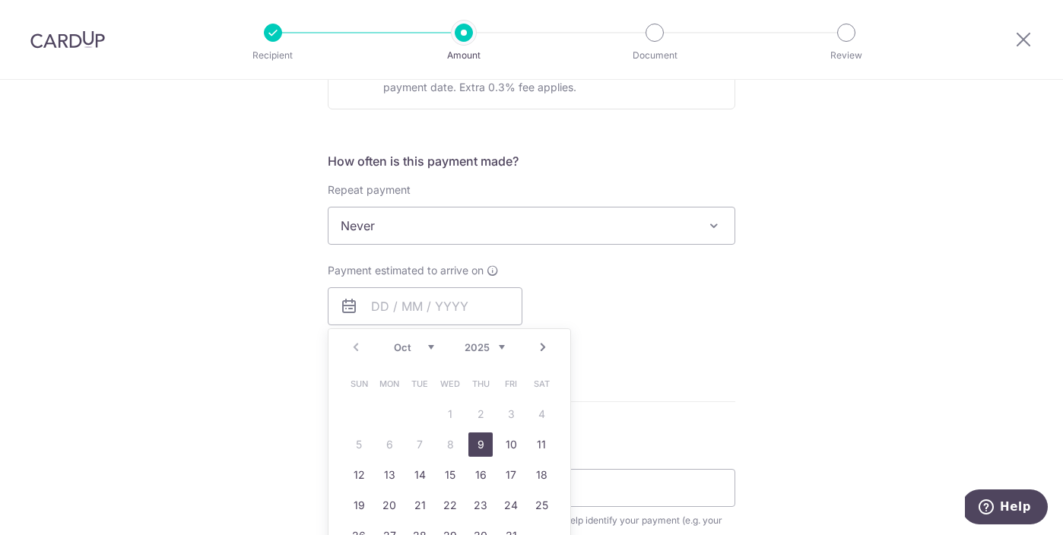
click at [543, 350] on link "Next" at bounding box center [543, 347] width 18 height 18
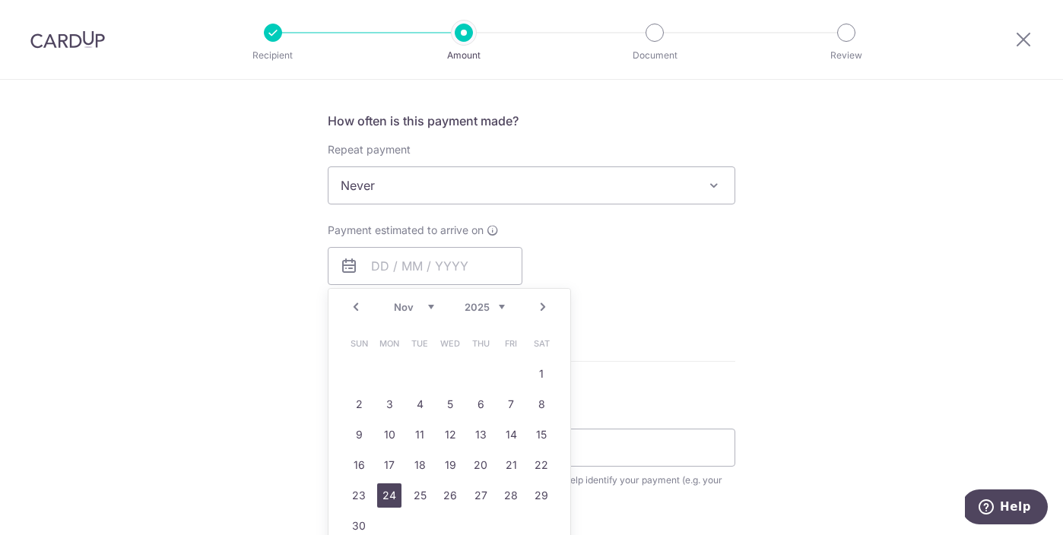
click at [390, 500] on link "24" at bounding box center [389, 496] width 24 height 24
type input "24/11/2025"
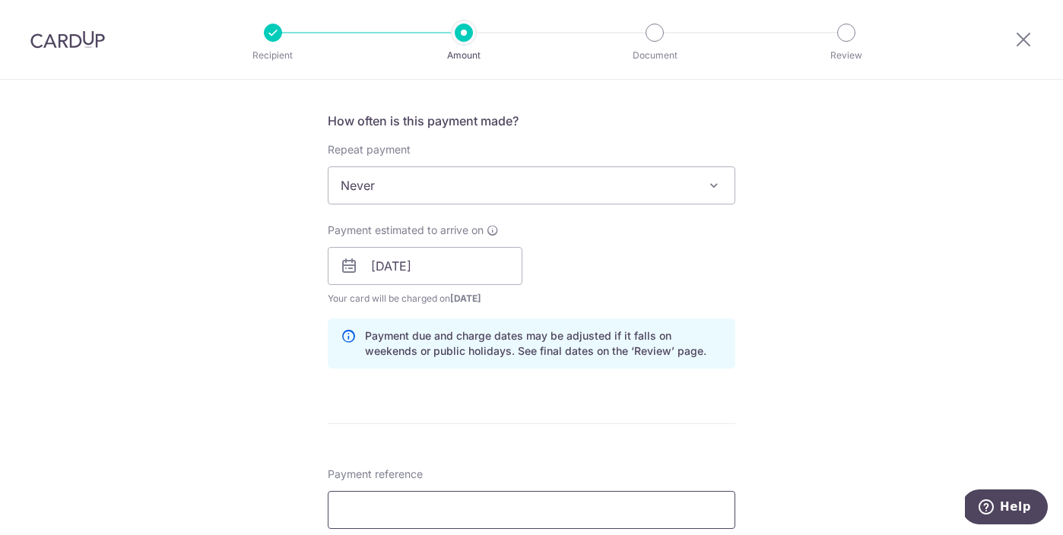
click at [417, 495] on input "Payment reference" at bounding box center [532, 510] width 408 height 38
type input "Parc 13-13"
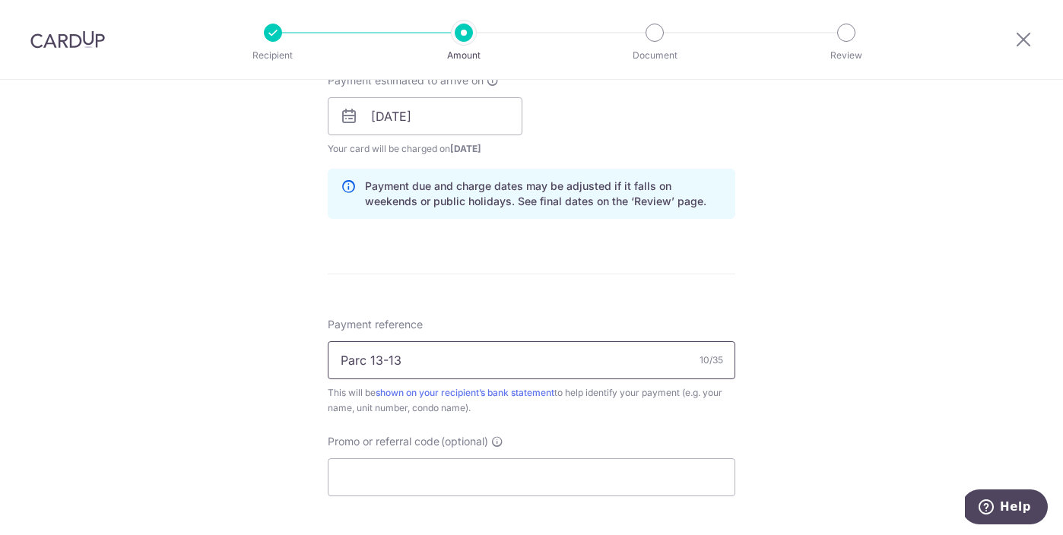
scroll to position [776, 0]
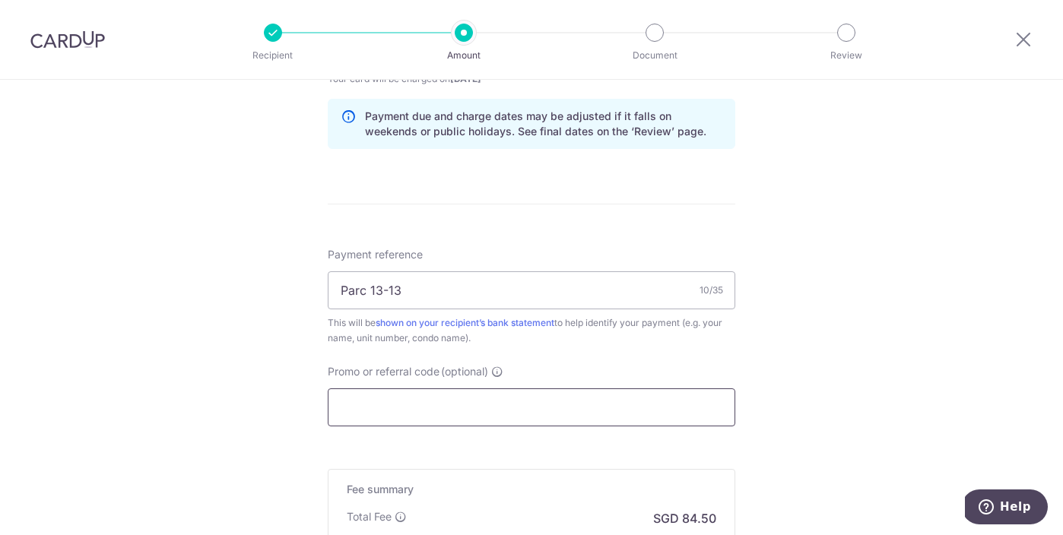
click at [449, 405] on input "Promo or referral code (optional)" at bounding box center [532, 408] width 408 height 38
paste input "OFF225"
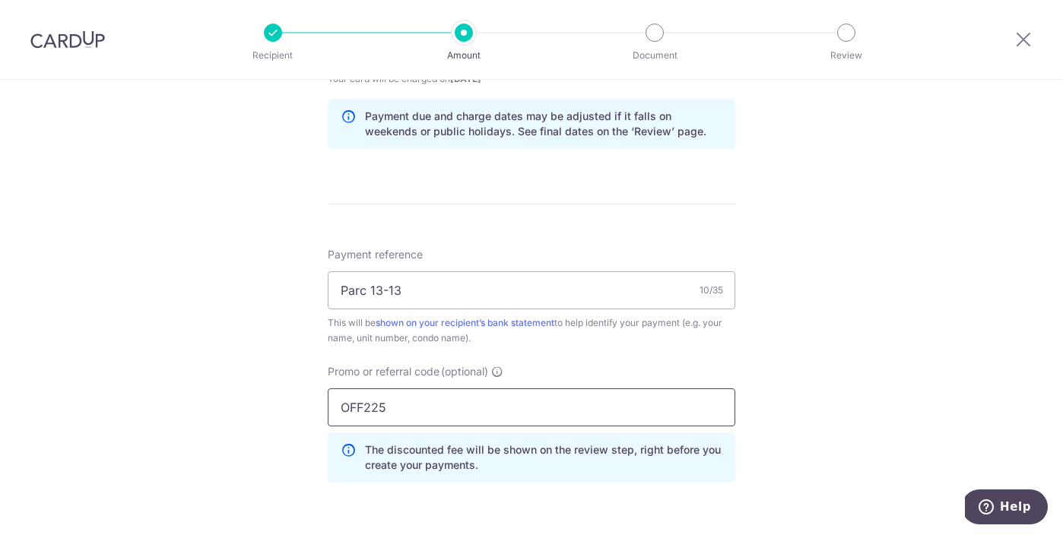
type input "OFF225"
click at [287, 434] on div "Tell us more about your payment Enter payment amount SGD 3,250.00 3250.00 Selec…" at bounding box center [531, 57] width 1063 height 1506
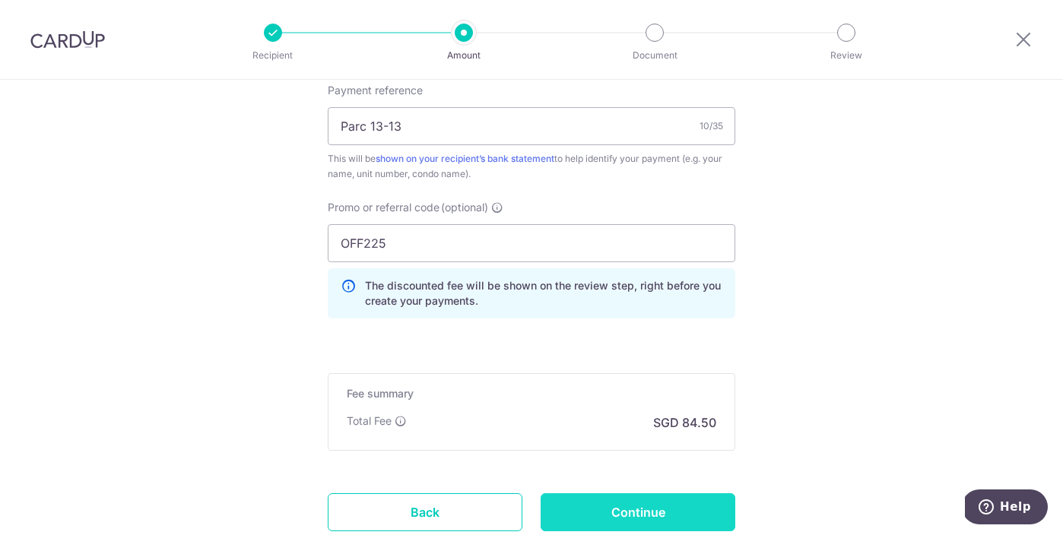
click at [564, 513] on input "Continue" at bounding box center [638, 512] width 195 height 38
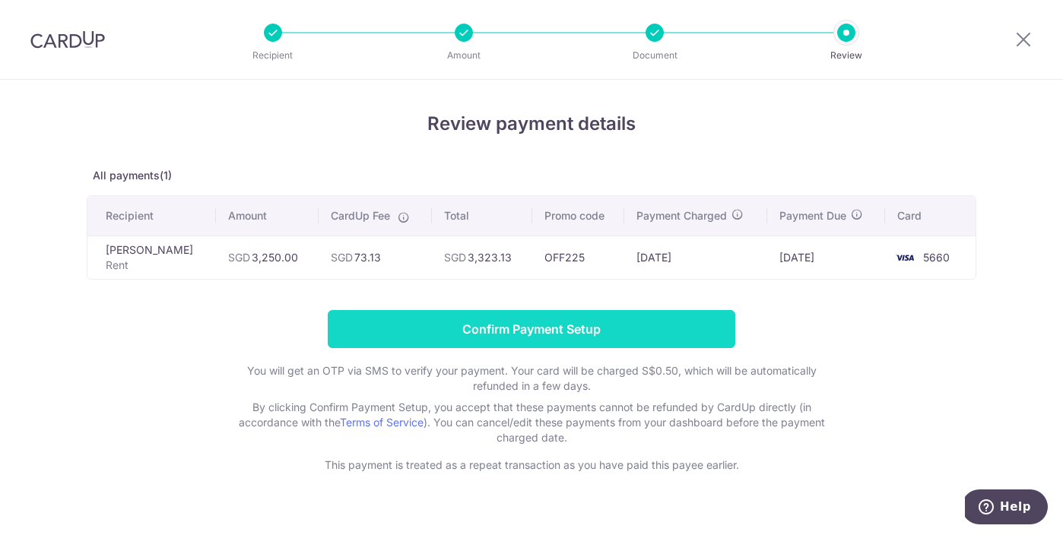
click at [604, 325] on input "Confirm Payment Setup" at bounding box center [532, 329] width 408 height 38
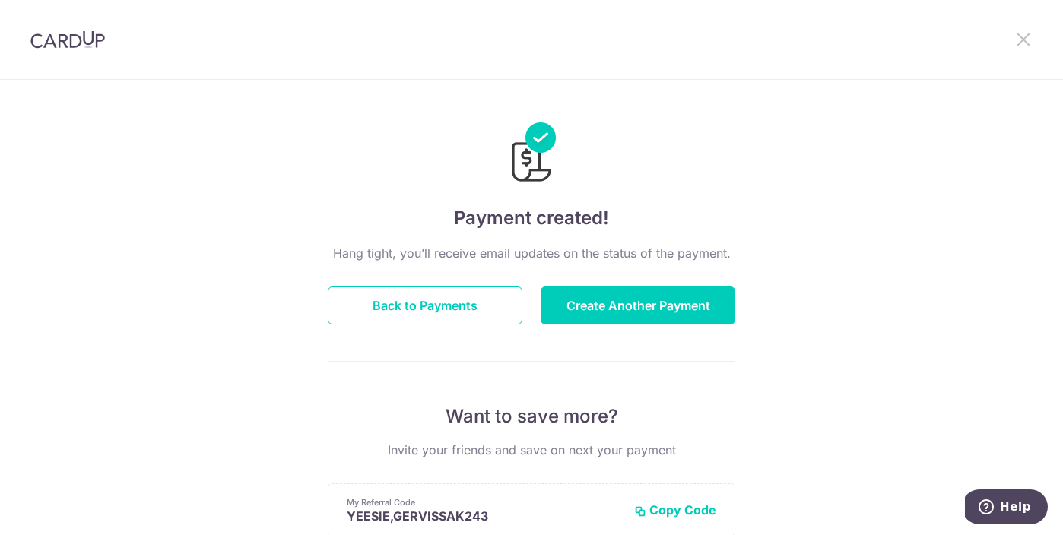
click at [1026, 35] on icon at bounding box center [1023, 39] width 18 height 19
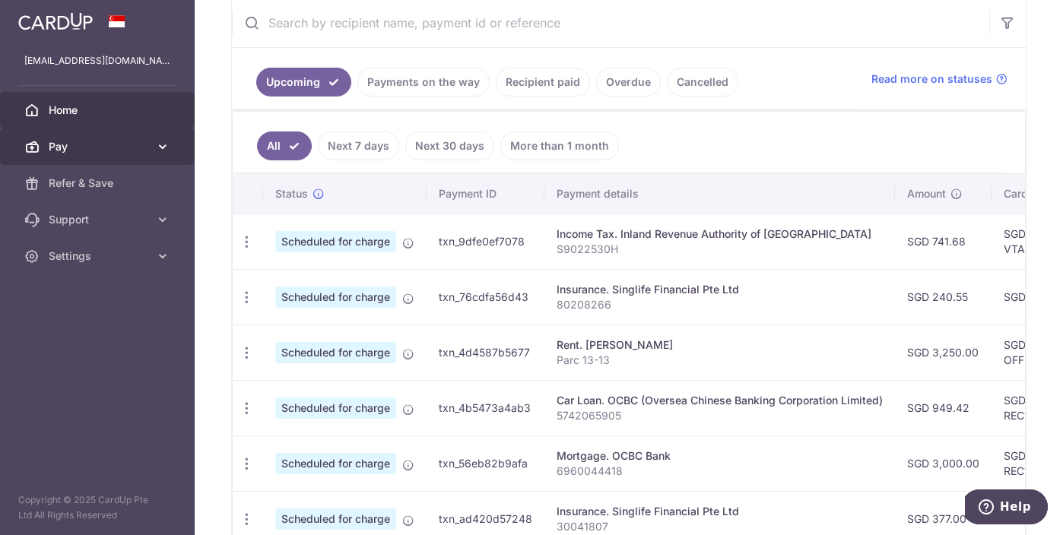
click at [110, 138] on link "Pay" at bounding box center [97, 147] width 195 height 36
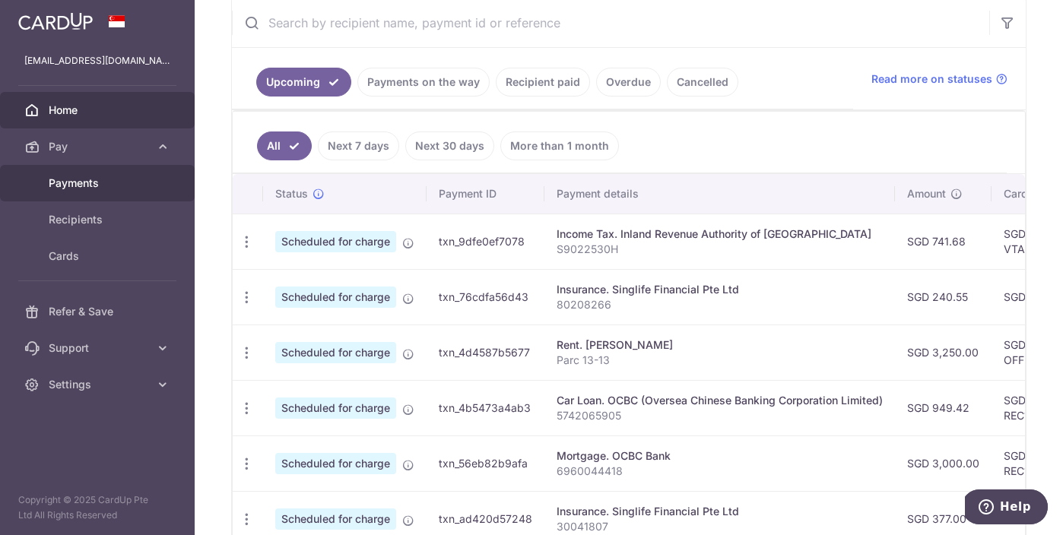
click at [97, 179] on span "Payments" at bounding box center [99, 183] width 100 height 15
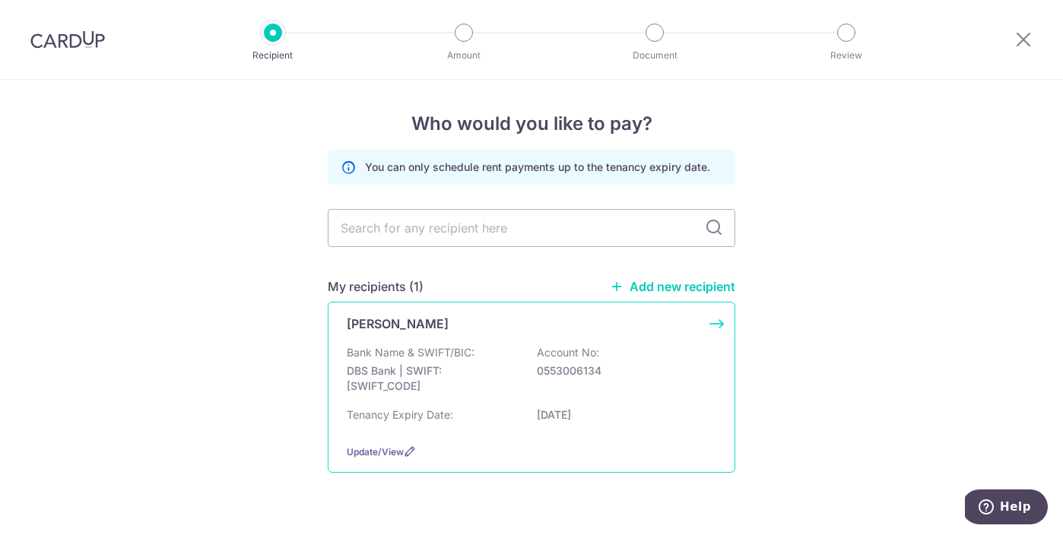
click at [452, 348] on p "Bank Name & SWIFT/BIC:" at bounding box center [411, 352] width 128 height 15
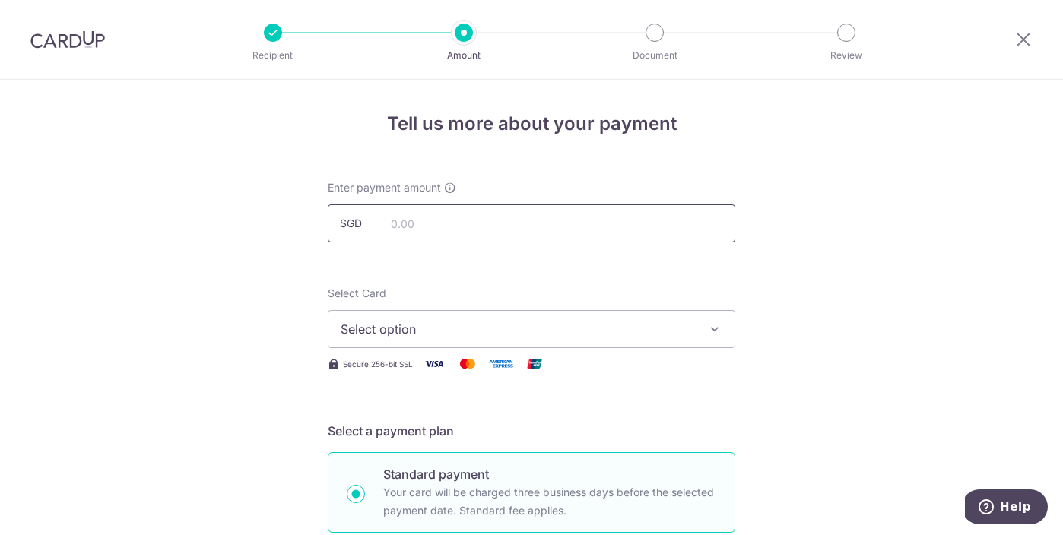
click at [468, 231] on input "text" at bounding box center [532, 224] width 408 height 38
type input "3,250.00"
click at [437, 333] on span "Select option" at bounding box center [518, 329] width 354 height 18
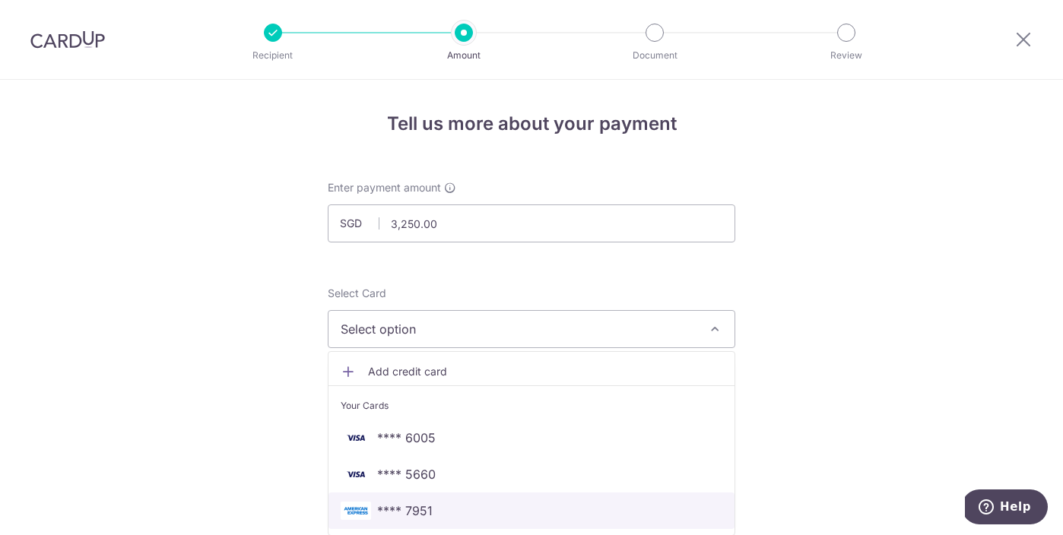
click at [402, 500] on link "**** 7951" at bounding box center [531, 511] width 406 height 36
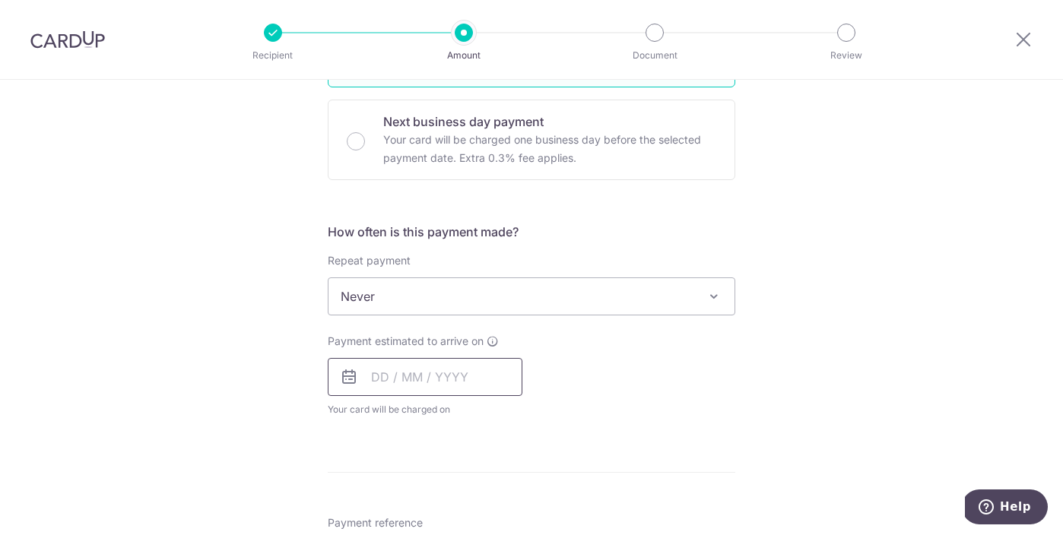
scroll to position [500, 0]
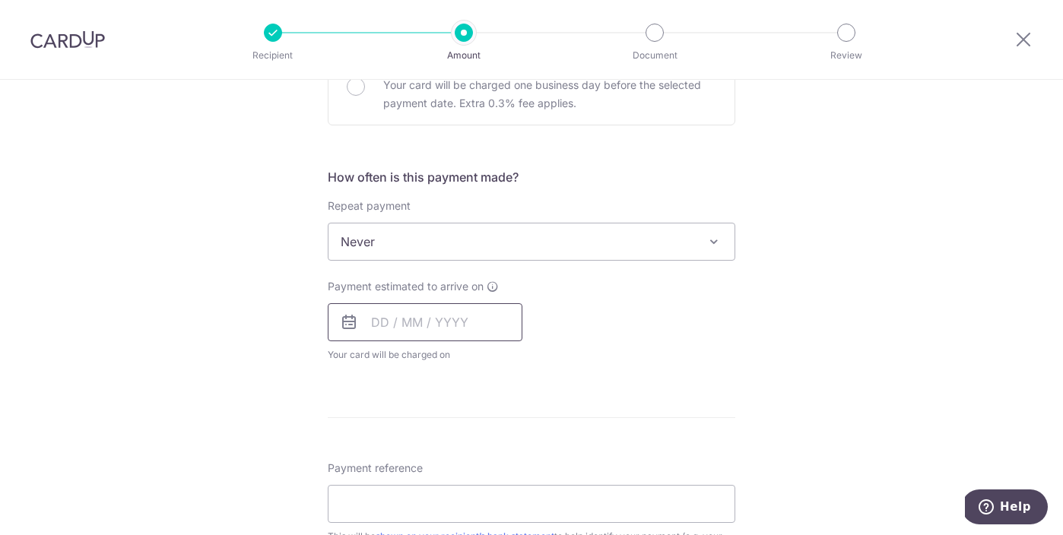
click at [398, 325] on input "text" at bounding box center [425, 322] width 195 height 38
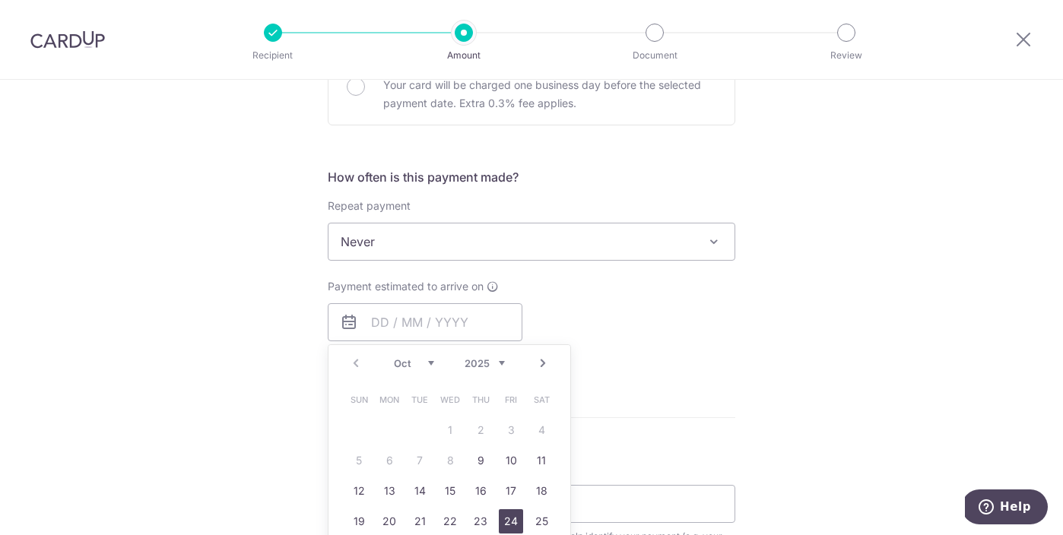
click at [511, 516] on link "24" at bounding box center [511, 521] width 24 height 24
type input "[DATE]"
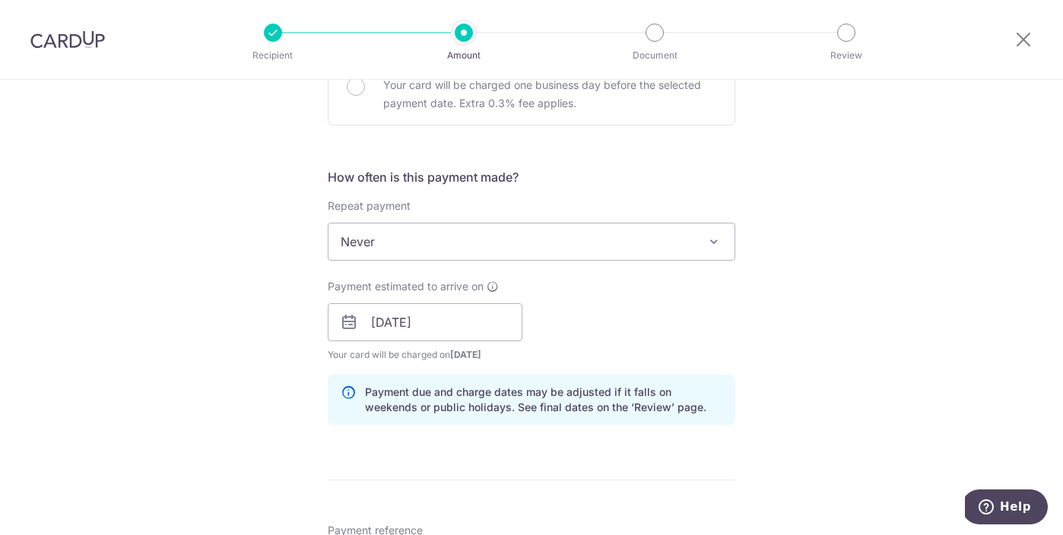
click at [621, 403] on p "Payment due and charge dates may be adjusted if it falls on weekends or public …" at bounding box center [543, 400] width 357 height 30
click at [646, 307] on div "Payment estimated to arrive on 24/10/2025 Prev Next Jan Feb Mar Apr May Jun Jul…" at bounding box center [532, 321] width 426 height 84
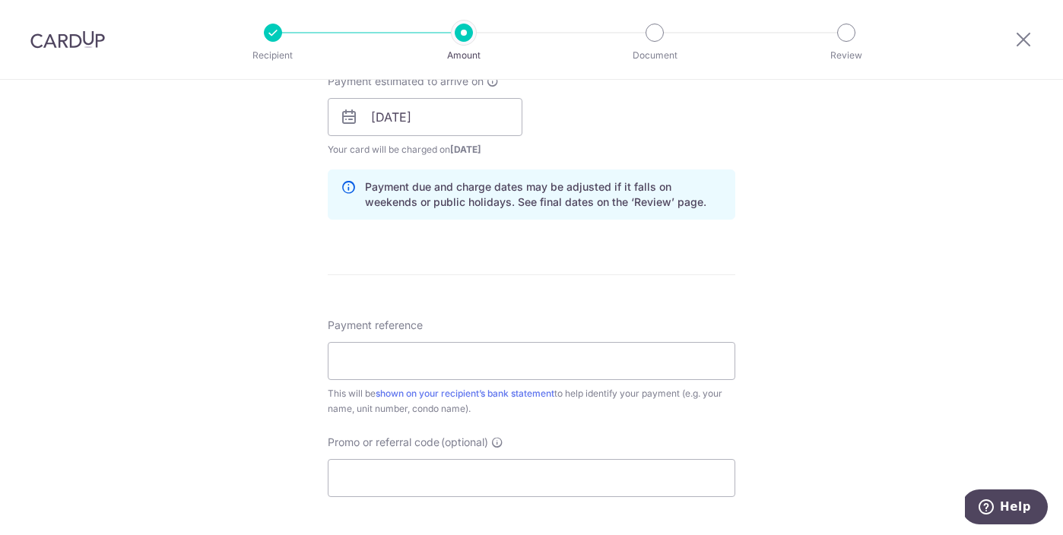
scroll to position [726, 0]
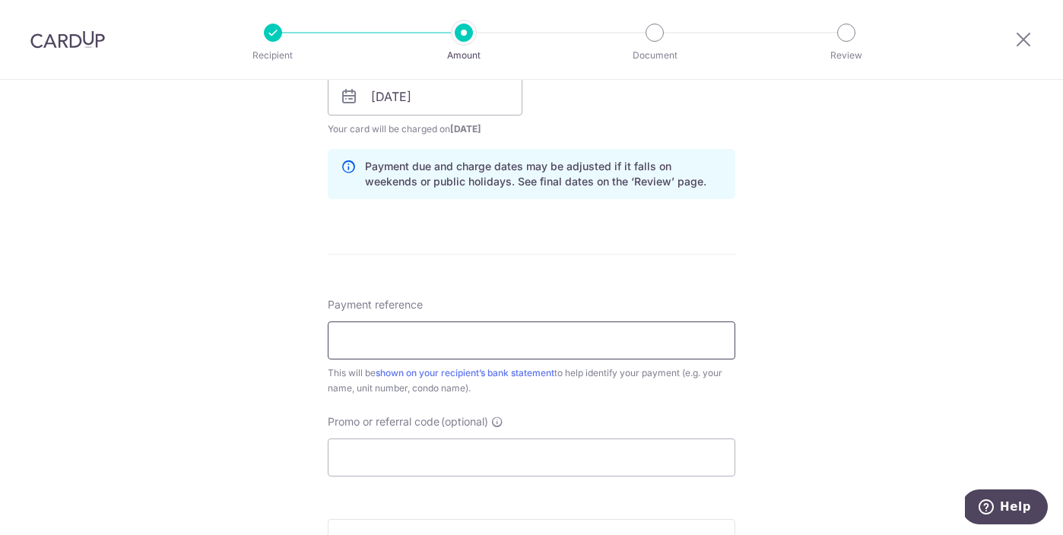
click at [535, 344] on input "Payment reference" at bounding box center [532, 341] width 408 height 38
type input "Parc 13-13"
click at [416, 444] on input "Promo or referral code (optional)" at bounding box center [532, 458] width 408 height 38
paste input "OFF225"
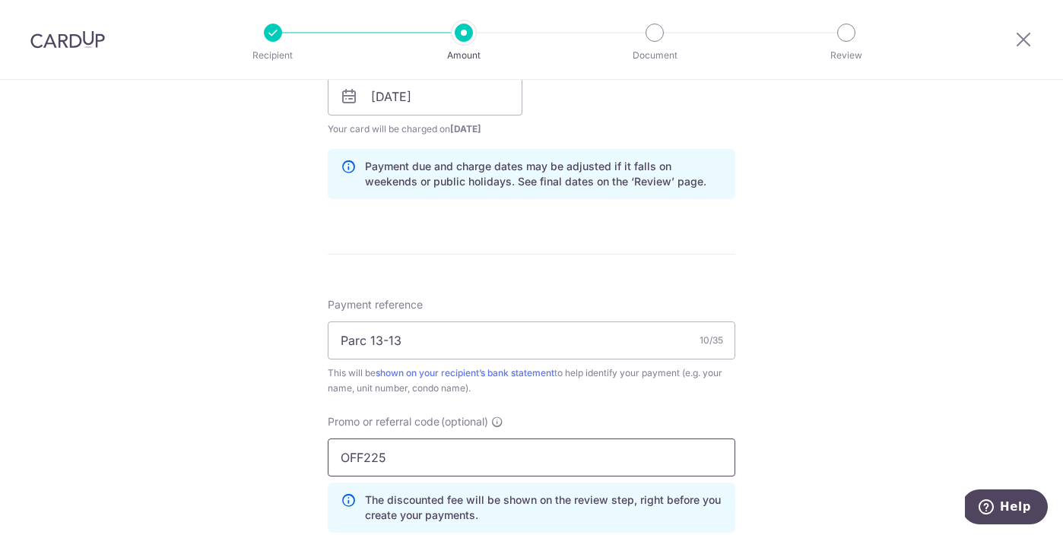
type input "OFF225"
click at [274, 414] on div "Tell us more about your payment Enter payment amount SGD 3,250.00 3250.00 Selec…" at bounding box center [531, 107] width 1063 height 1506
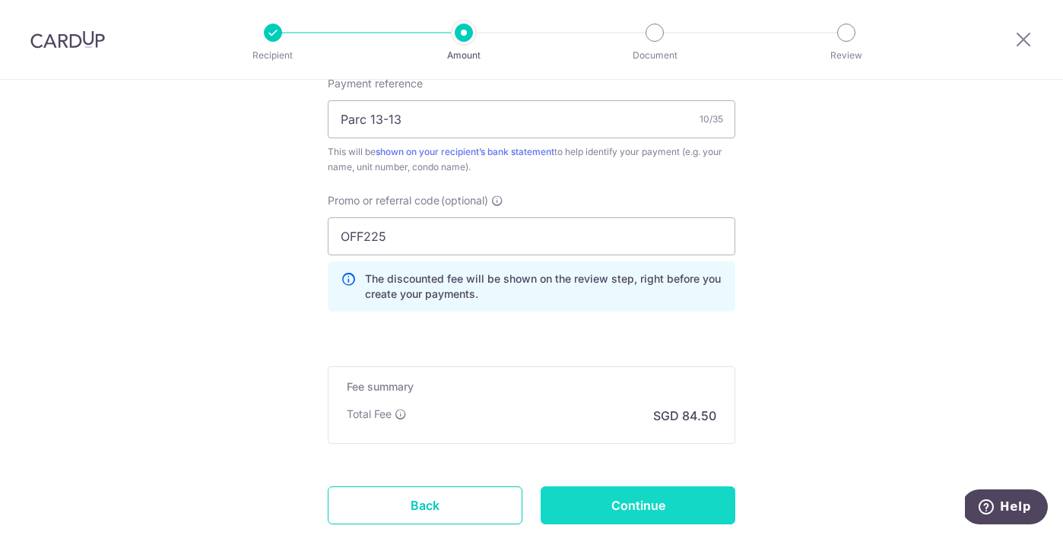
click at [575, 507] on input "Continue" at bounding box center [638, 506] width 195 height 38
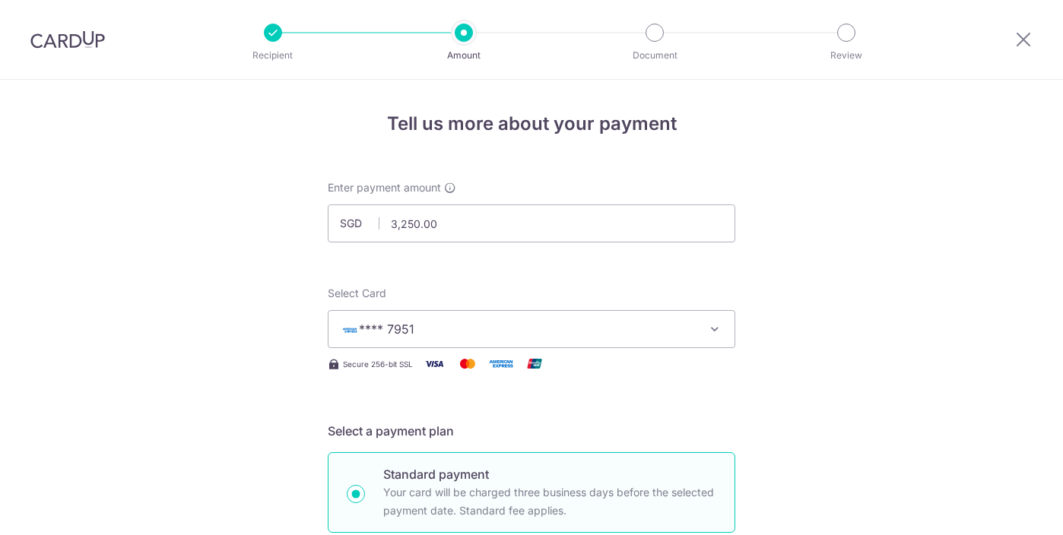
scroll to position [1072, 0]
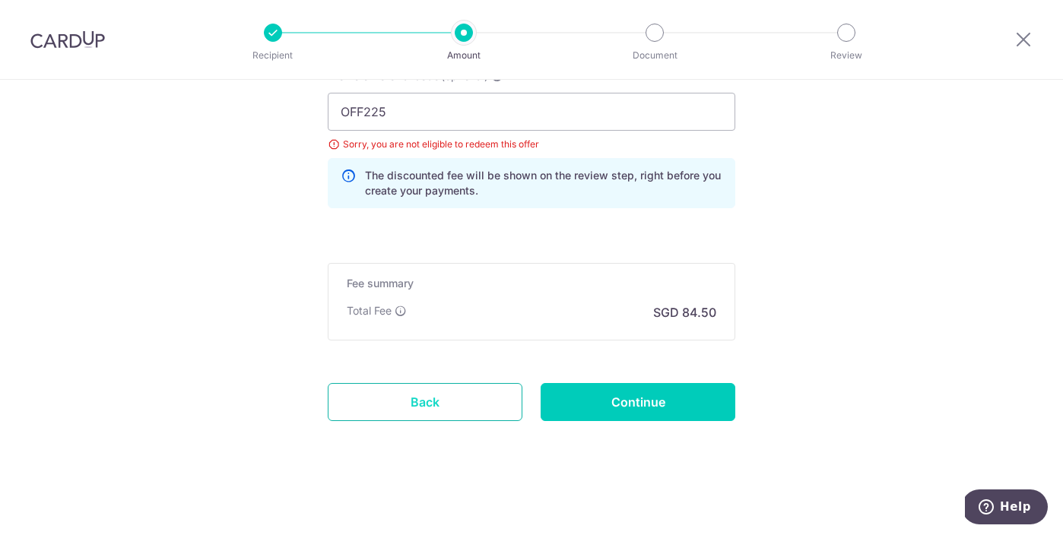
click at [454, 400] on link "Back" at bounding box center [425, 402] width 195 height 38
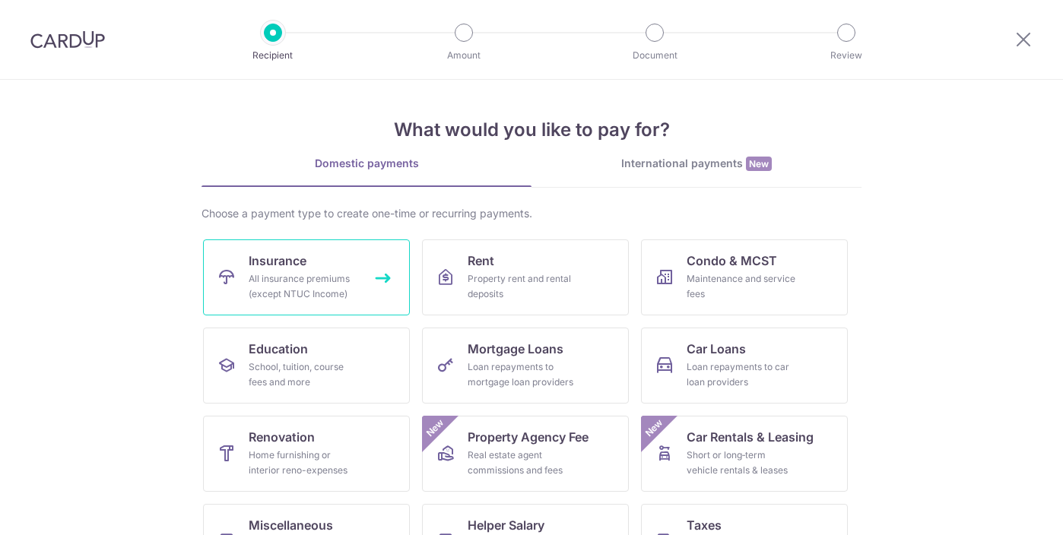
click at [293, 274] on div "All insurance premiums (except NTUC Income)" at bounding box center [303, 286] width 109 height 30
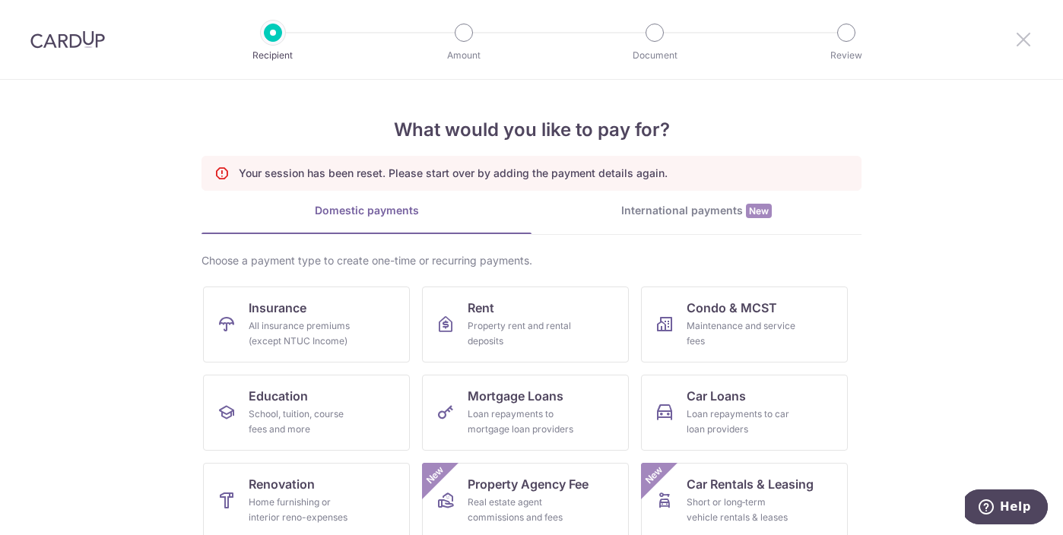
click at [1018, 35] on icon at bounding box center [1023, 39] width 18 height 19
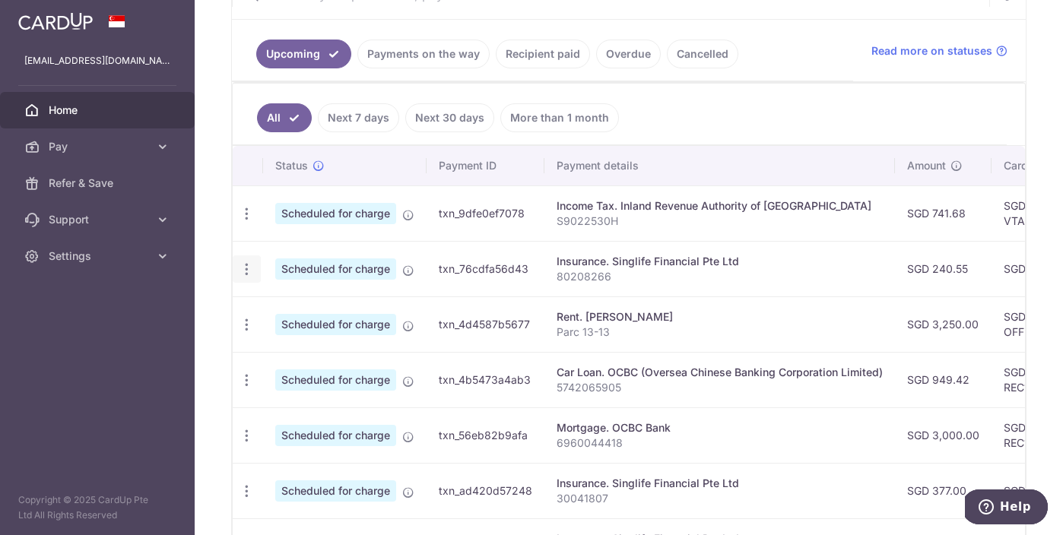
click at [243, 269] on icon "button" at bounding box center [247, 270] width 16 height 16
click at [289, 309] on span "Update payment" at bounding box center [327, 311] width 103 height 18
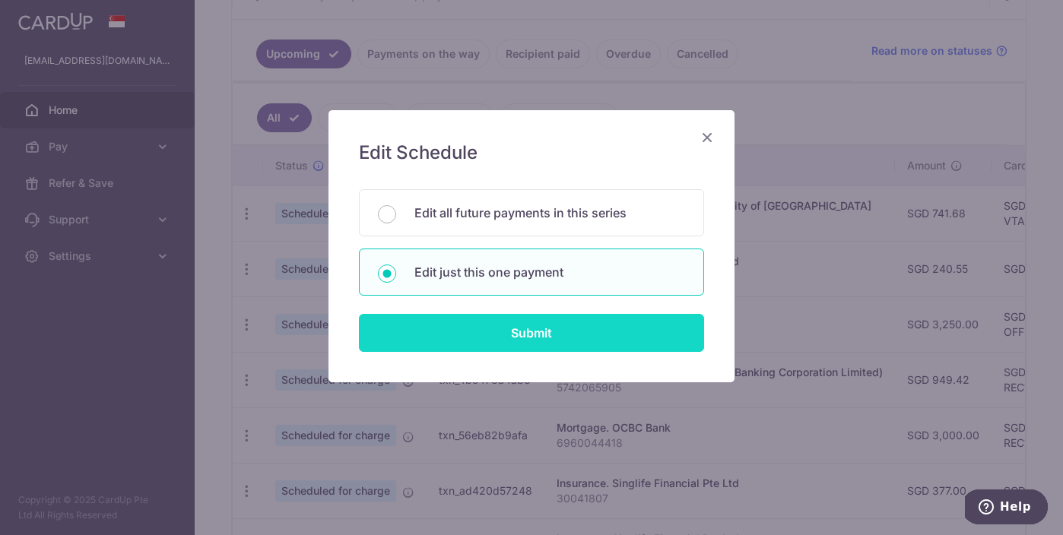
click at [409, 331] on input "Submit" at bounding box center [531, 333] width 345 height 38
radio input "true"
type input "240.55"
type input "[DATE]"
type input "80208266"
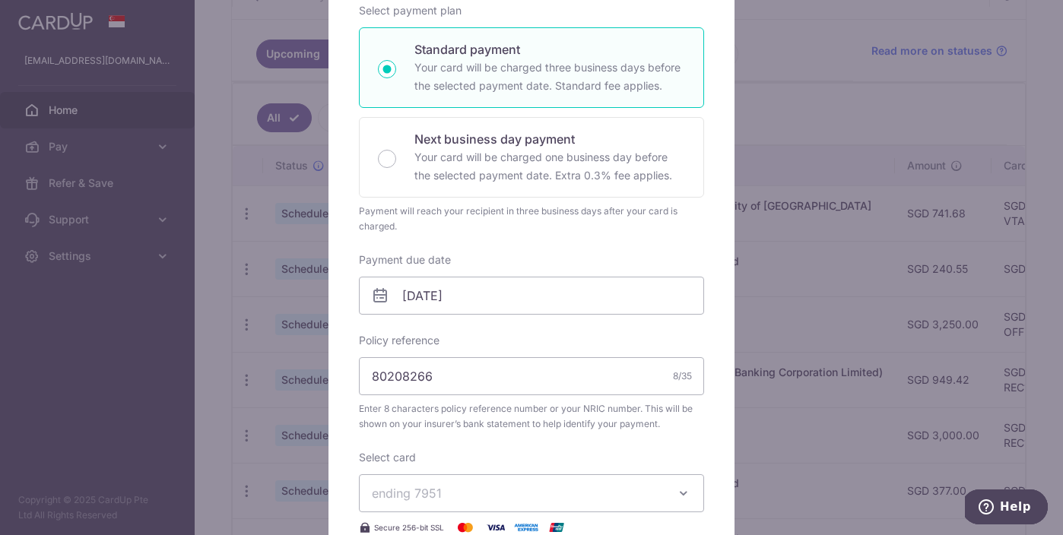
scroll to position [446, 0]
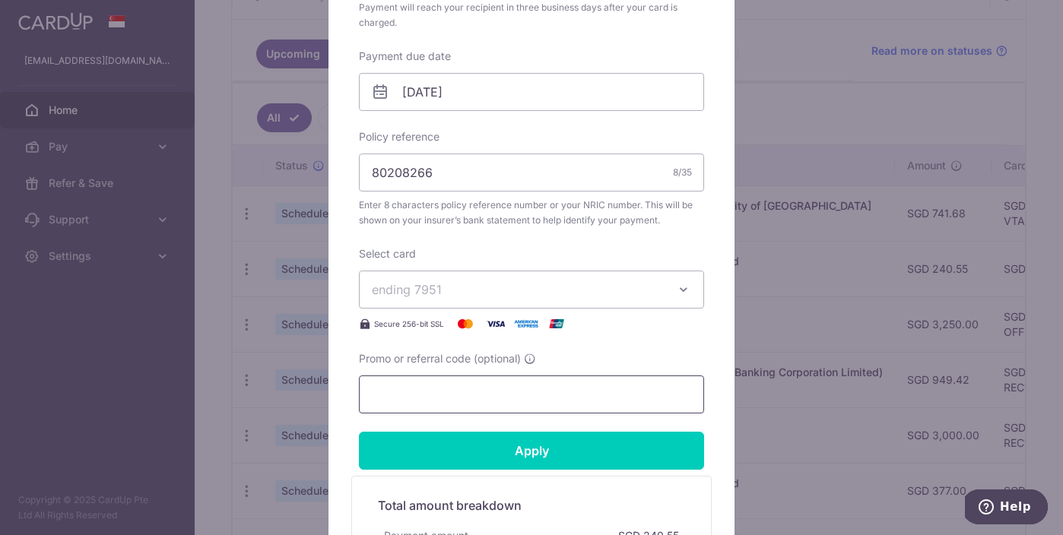
click at [402, 386] on input "Promo or referral code (optional)" at bounding box center [531, 395] width 345 height 38
paste input "OFF225"
type input "OFF225"
click at [548, 290] on span "ending 7951" at bounding box center [518, 290] width 292 height 18
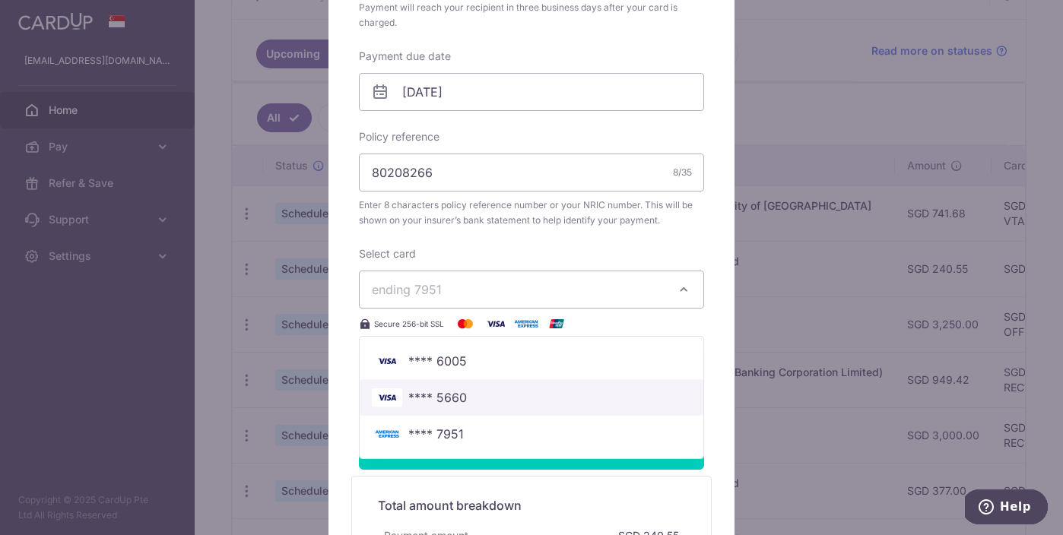
click at [508, 398] on span "**** 5660" at bounding box center [531, 398] width 319 height 18
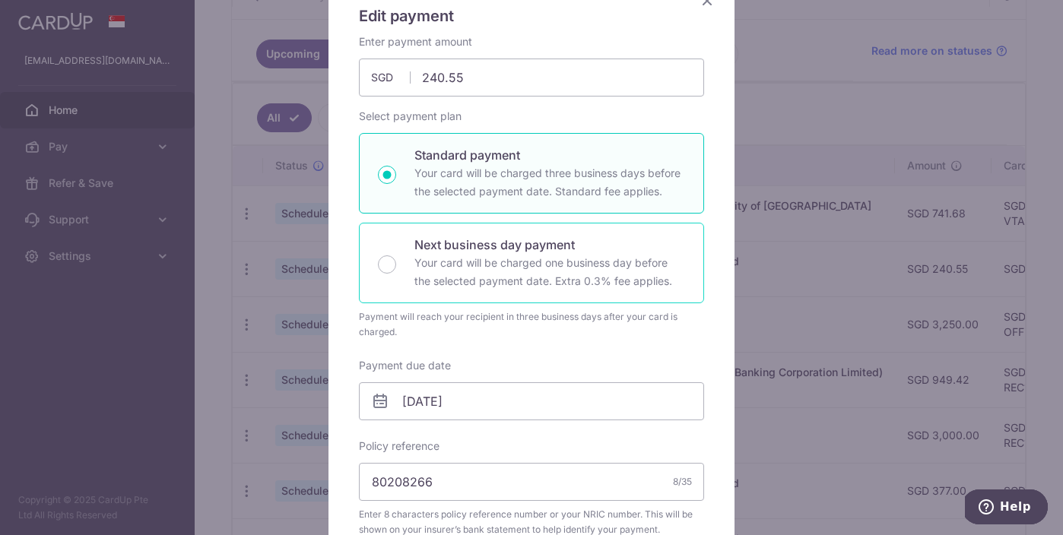
scroll to position [0, 0]
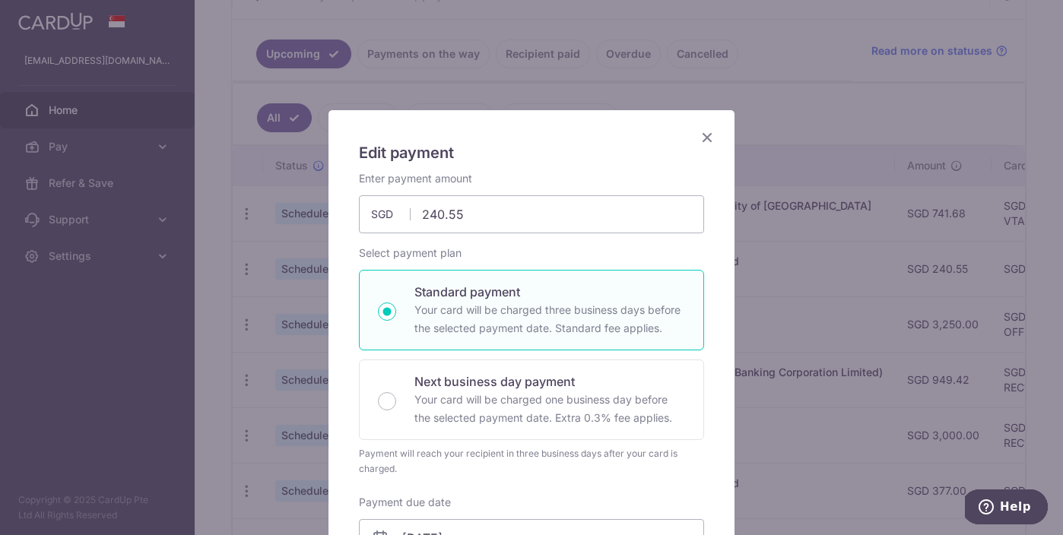
click at [709, 132] on icon "Close" at bounding box center [707, 137] width 18 height 19
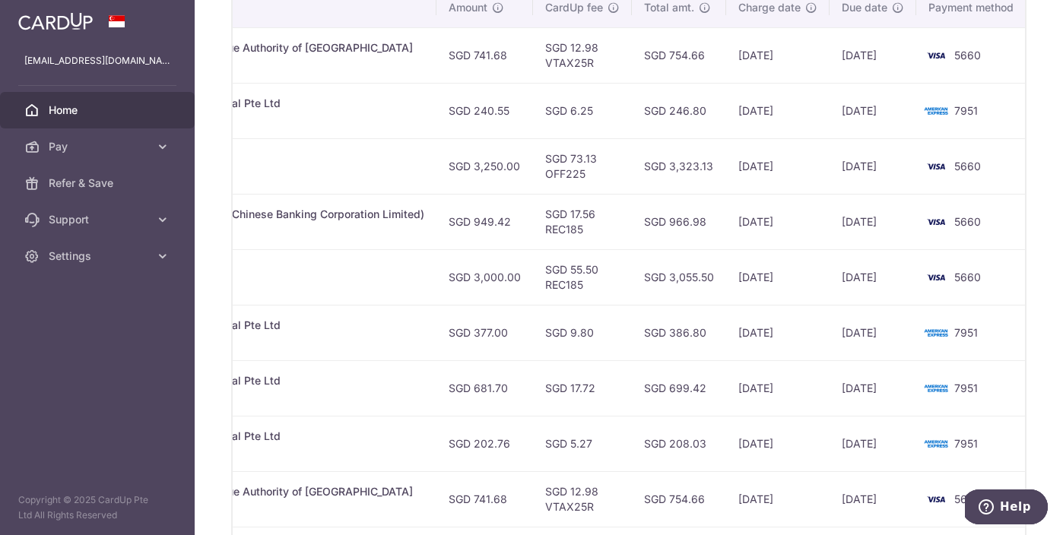
scroll to position [458, 0]
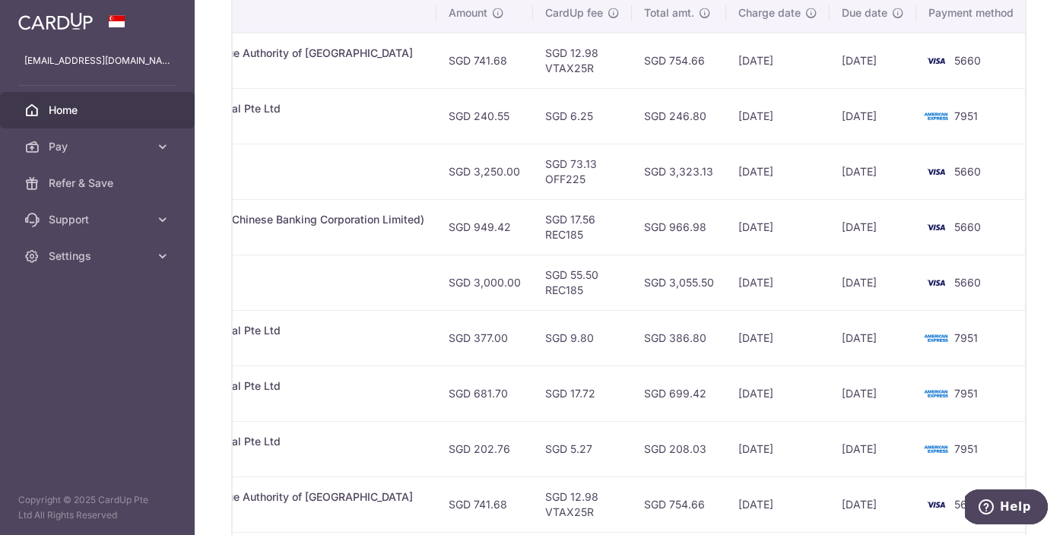
click at [100, 103] on span "Home" at bounding box center [99, 110] width 100 height 15
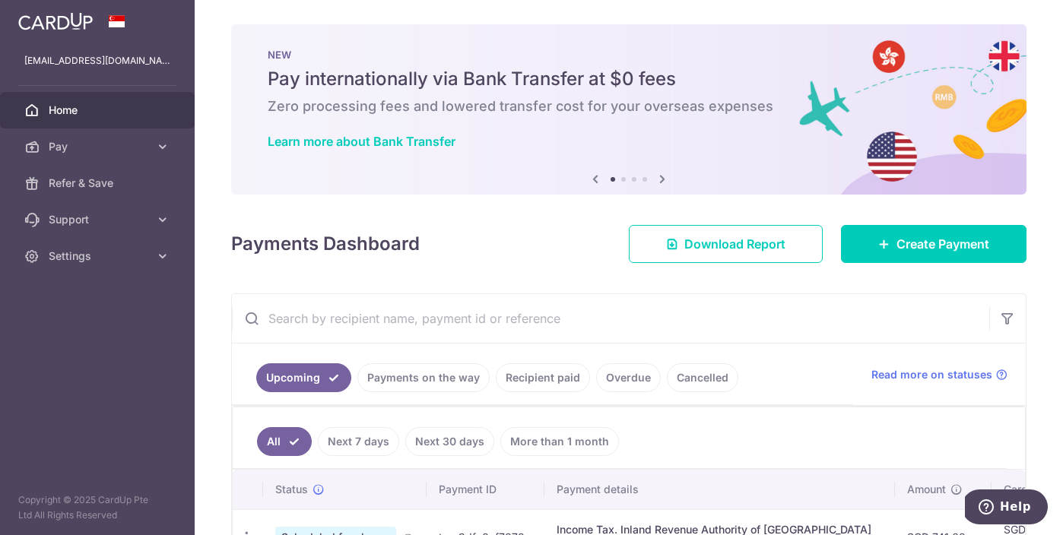
click at [403, 382] on link "Payments on the way" at bounding box center [423, 377] width 132 height 29
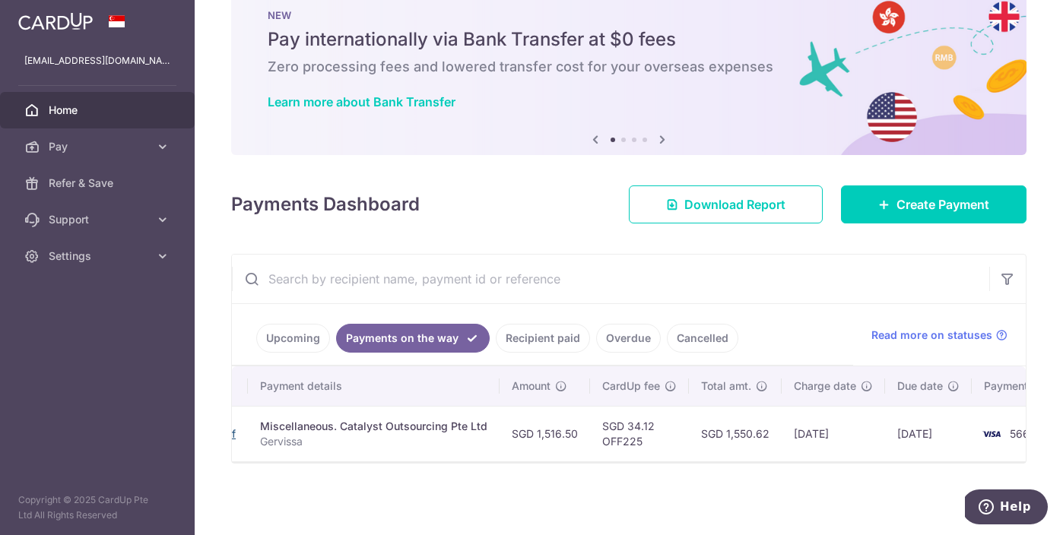
scroll to position [0, 280]
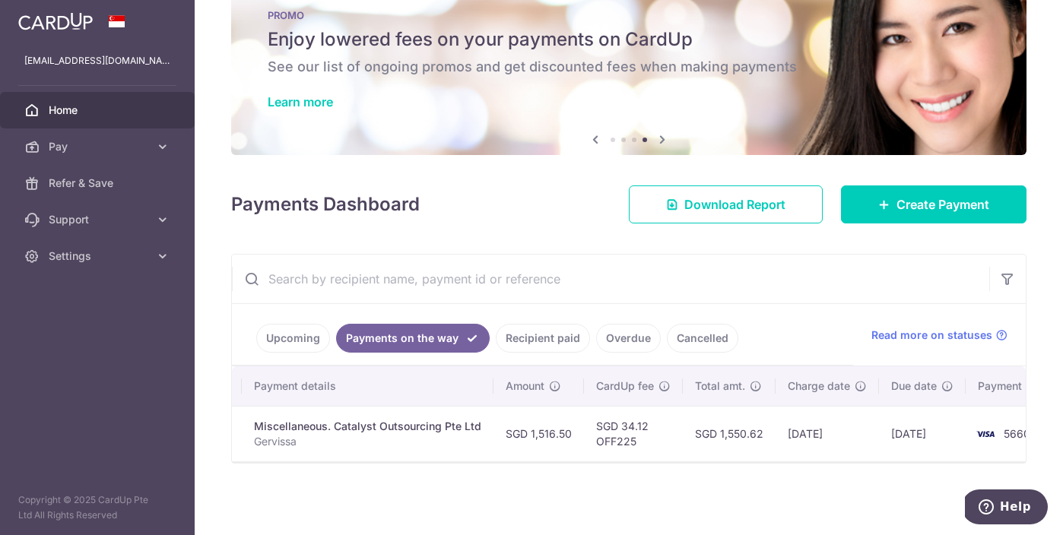
click at [112, 112] on span "Home" at bounding box center [99, 110] width 100 height 15
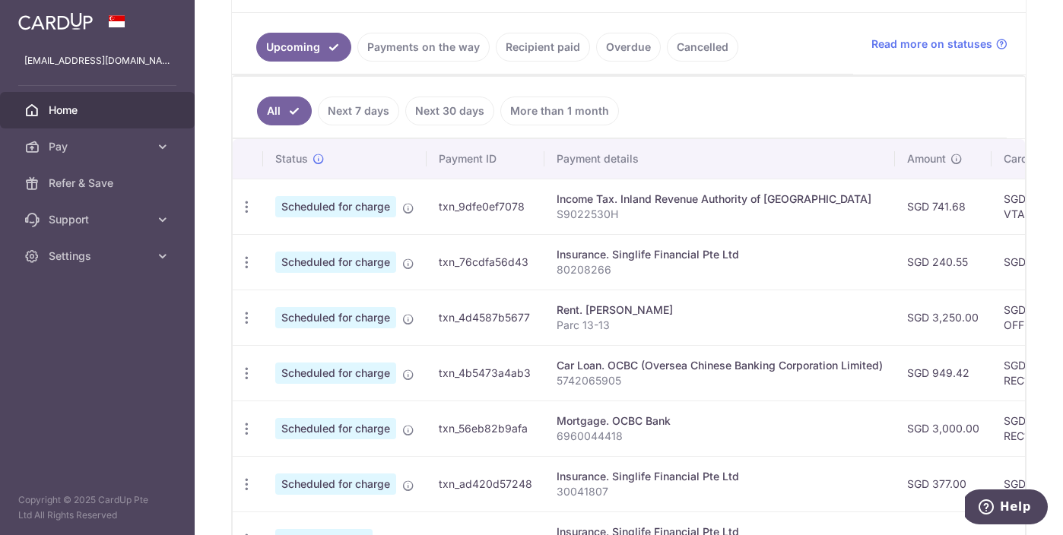
scroll to position [151, 0]
